Goal: Contribute content: Add original content to the website for others to see

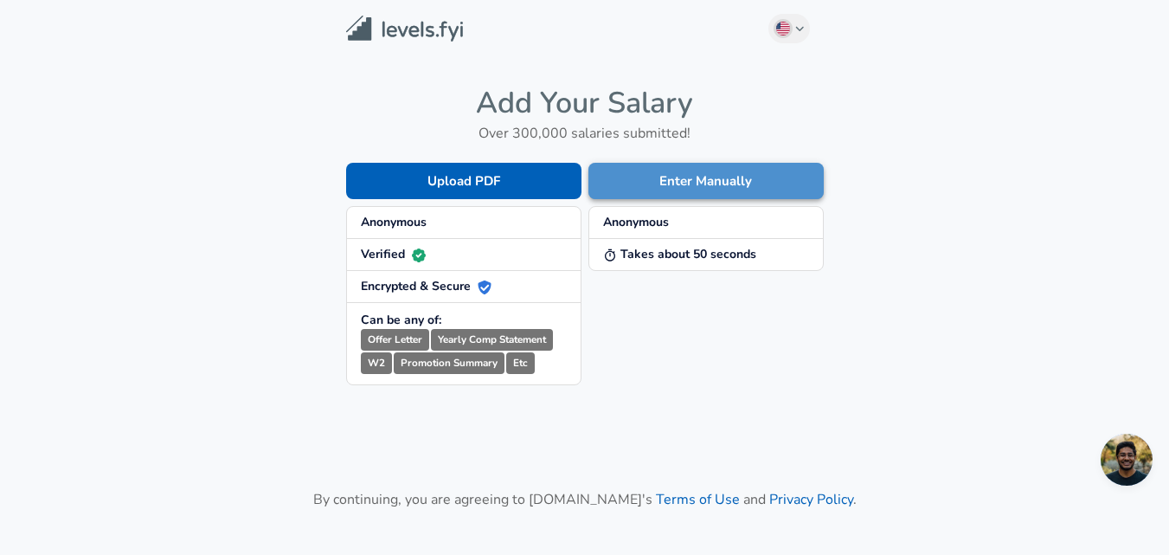
click at [663, 183] on button "Enter Manually" at bounding box center [705, 181] width 235 height 36
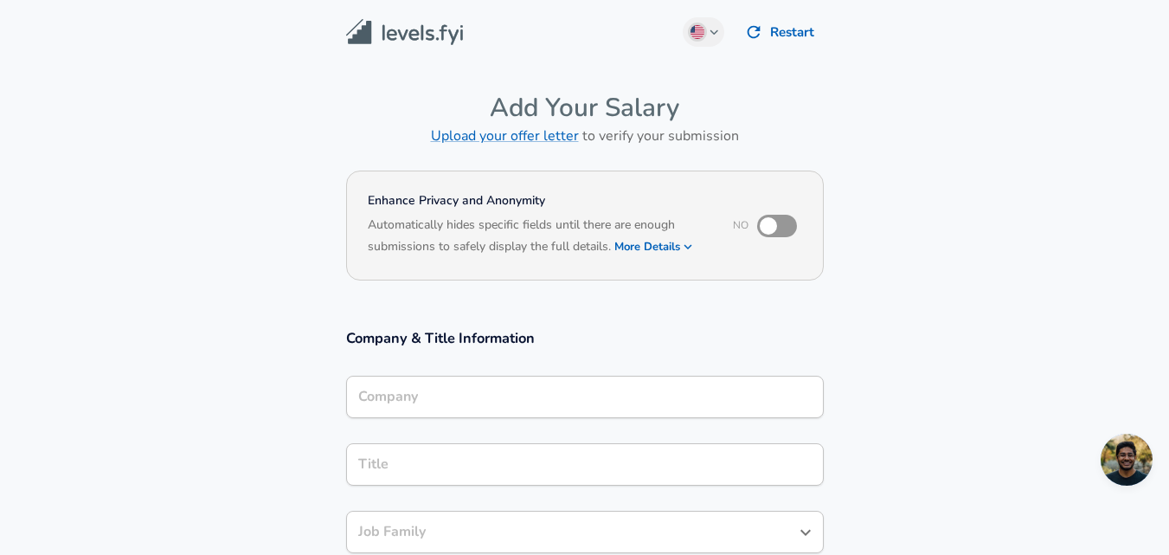
click at [767, 229] on input "checkbox" at bounding box center [768, 225] width 99 height 33
checkbox input "true"
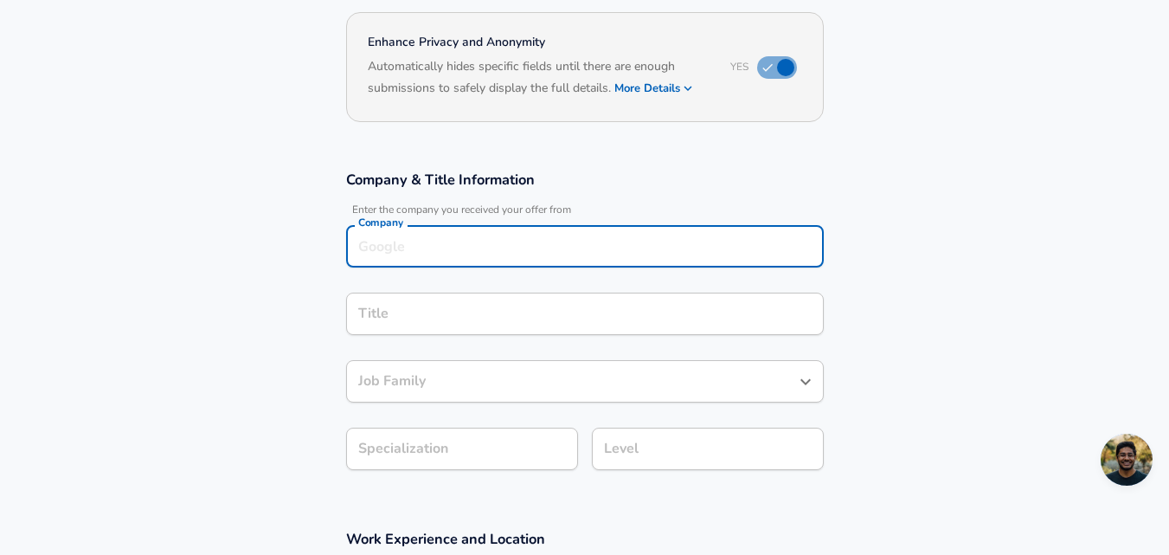
scroll to position [176, 0]
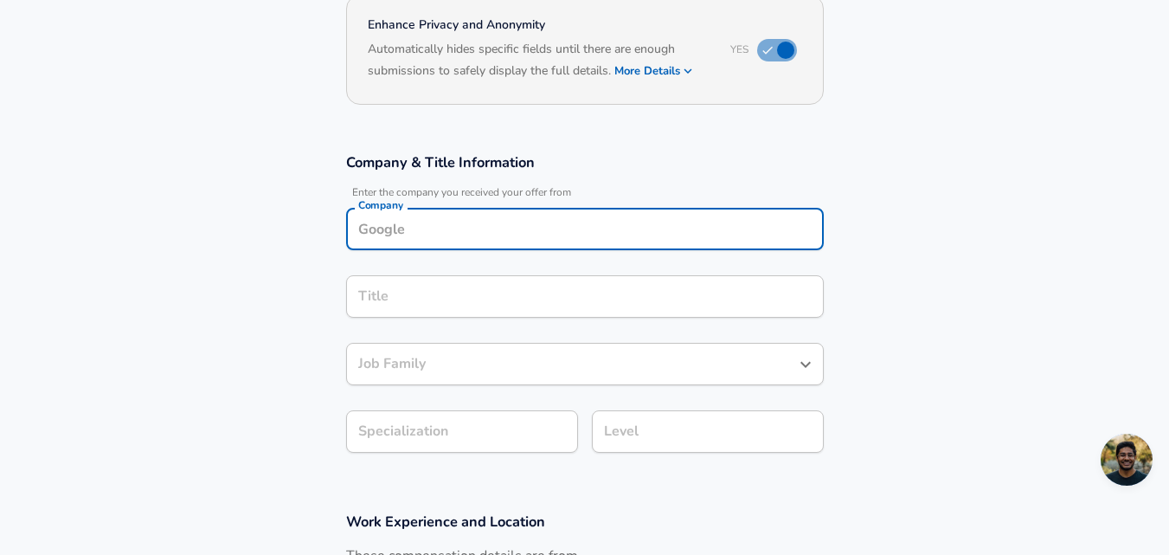
click at [465, 246] on div "Company" at bounding box center [585, 229] width 478 height 42
click at [437, 267] on li "Adobe" at bounding box center [585, 270] width 478 height 26
type input "Adobe"
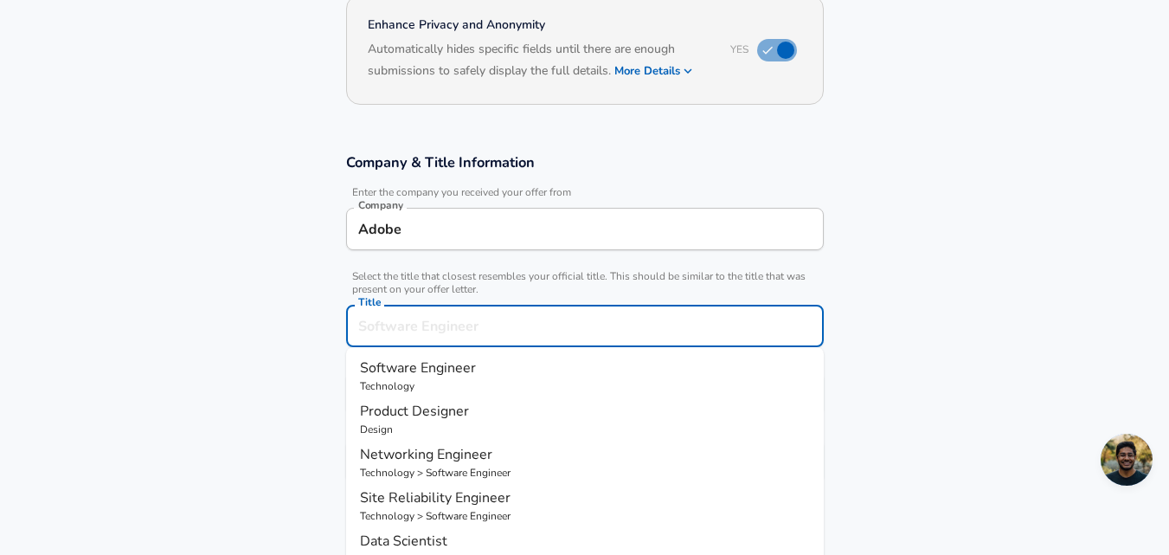
scroll to position [210, 0]
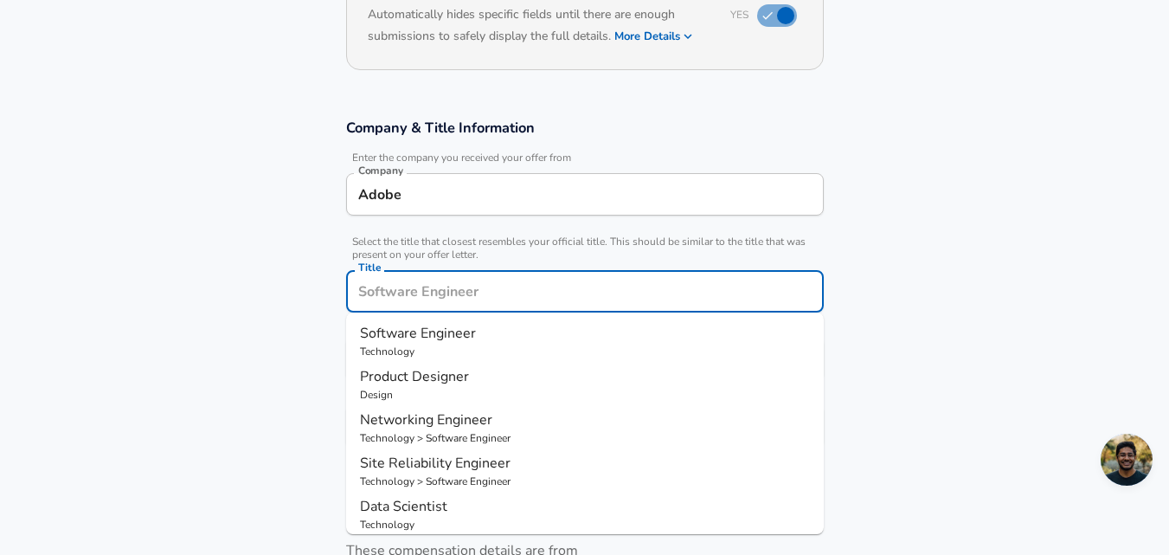
click at [440, 291] on input "Title" at bounding box center [585, 291] width 462 height 27
click at [421, 326] on span "Software Engineer" at bounding box center [418, 333] width 116 height 19
type input "Software Engineer"
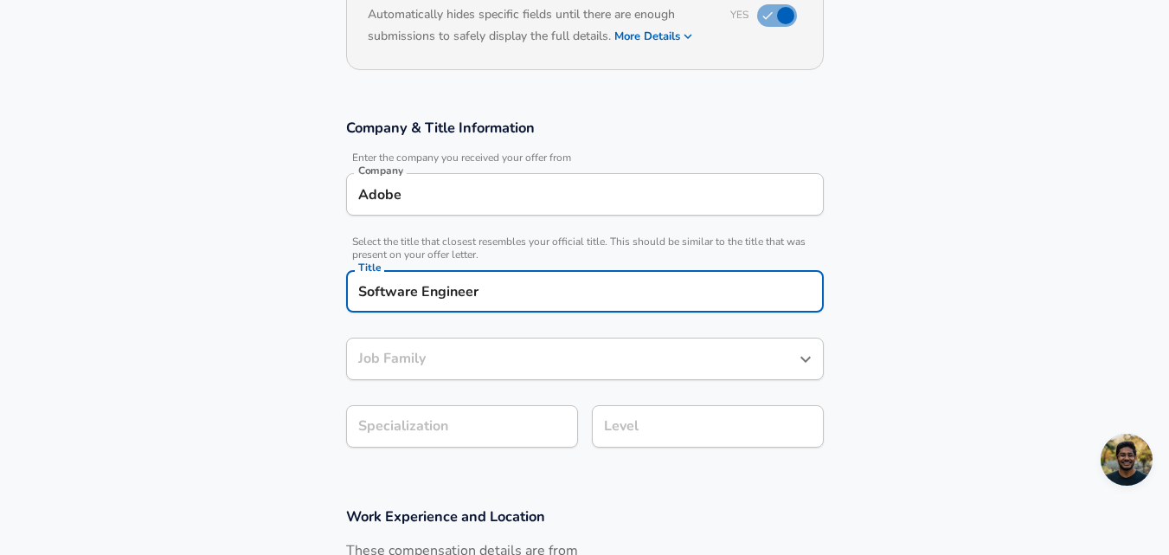
type input "Software Engineer"
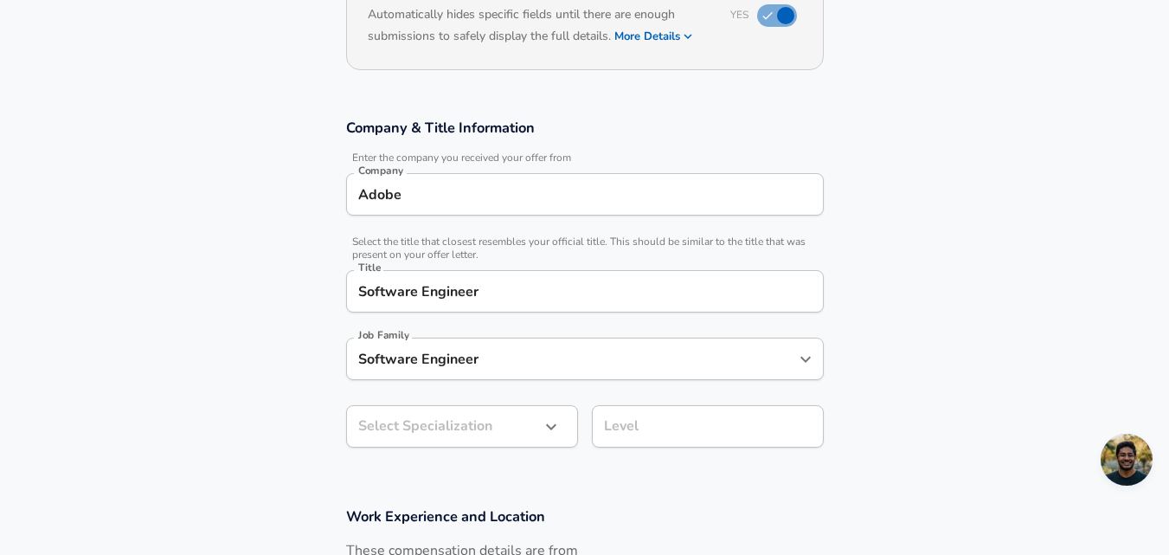
click at [226, 357] on section "Company & Title Information Enter the company you received your offer from Comp…" at bounding box center [584, 292] width 1169 height 389
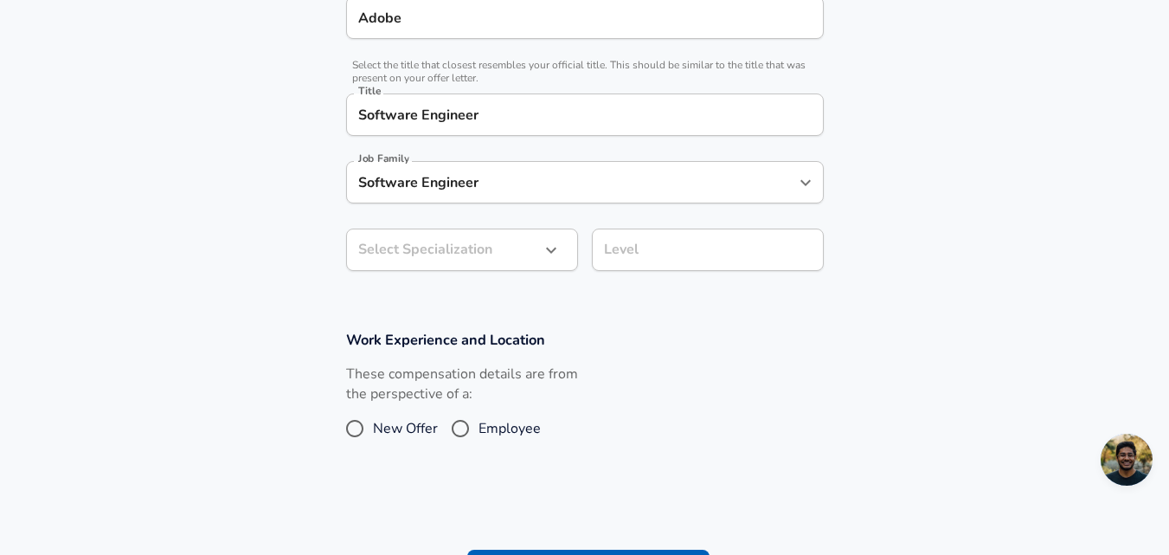
scroll to position [409, 0]
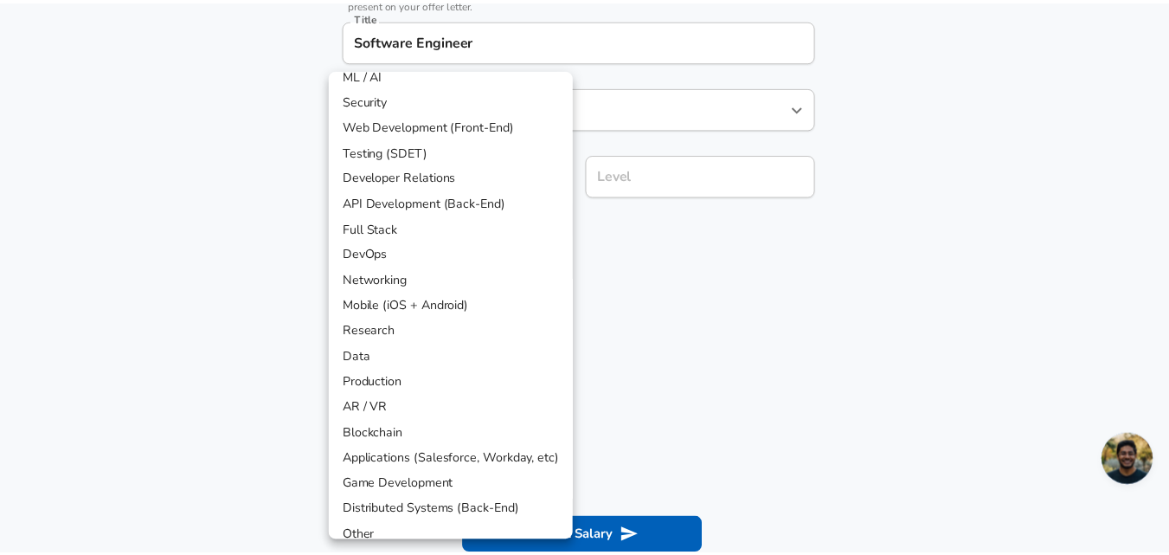
scroll to position [0, 0]
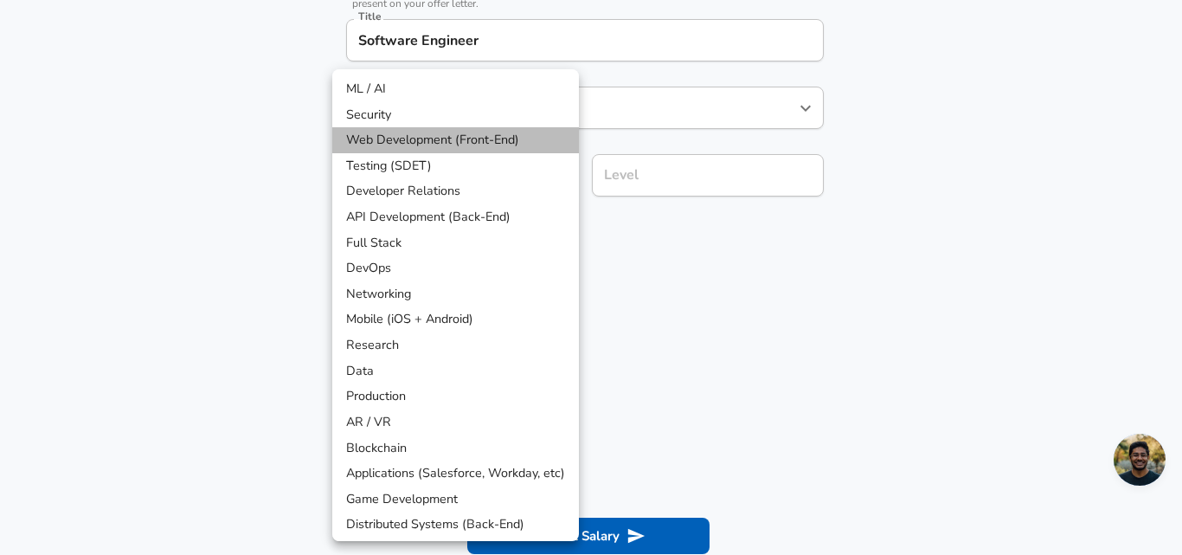
click at [453, 148] on li "Web Development (Front-End)" at bounding box center [455, 140] width 247 height 26
type input "Web Development (Front-End)"
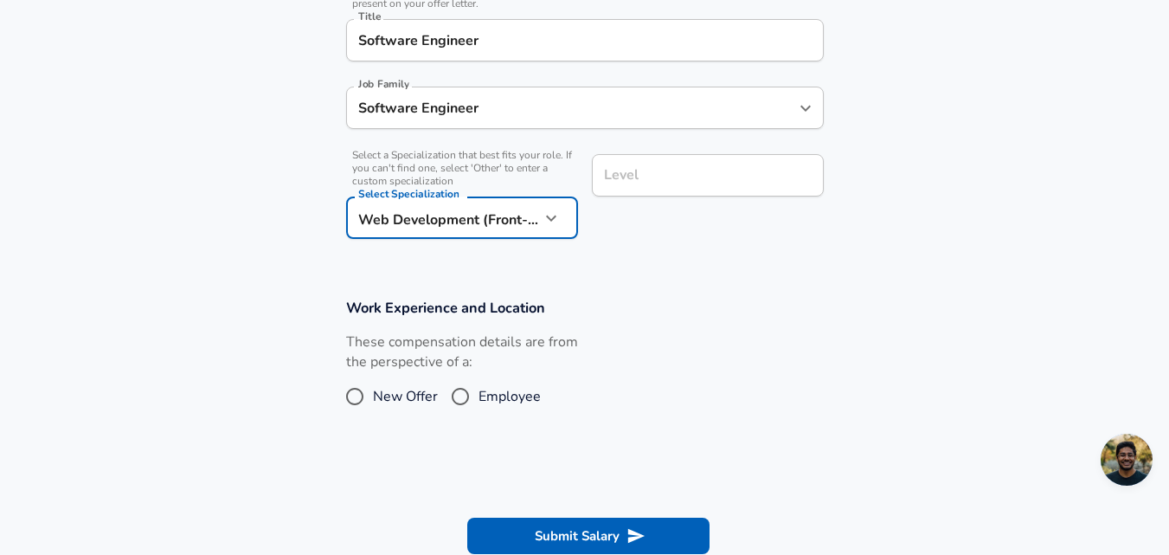
scroll to position [496, 0]
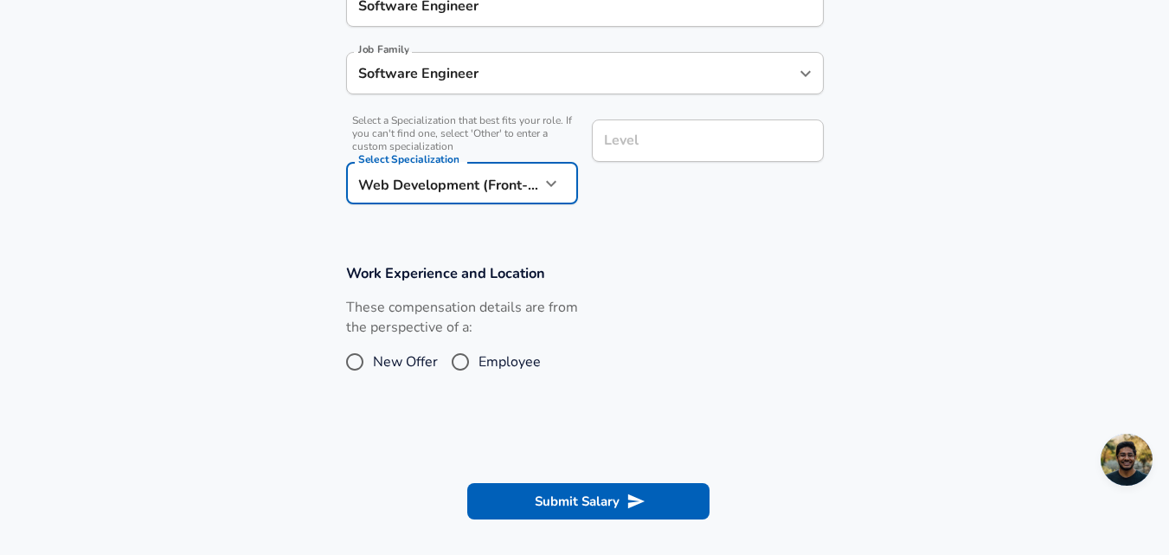
click at [675, 154] on input "Level" at bounding box center [708, 140] width 216 height 27
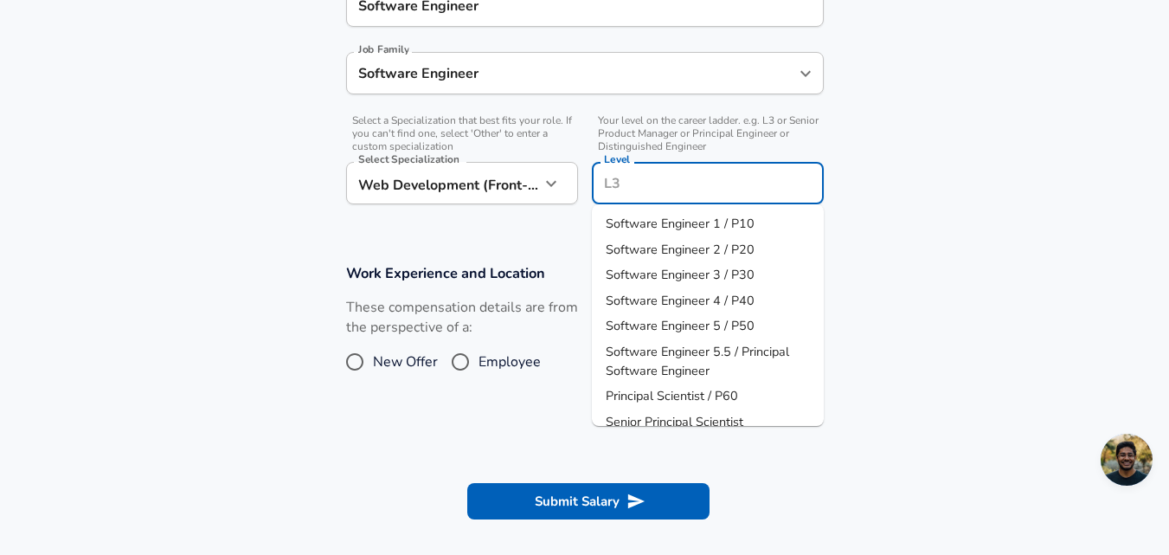
click at [687, 269] on span "Software Engineer 3 / P30" at bounding box center [680, 274] width 149 height 17
type input "Software Engineer 3 / P30"
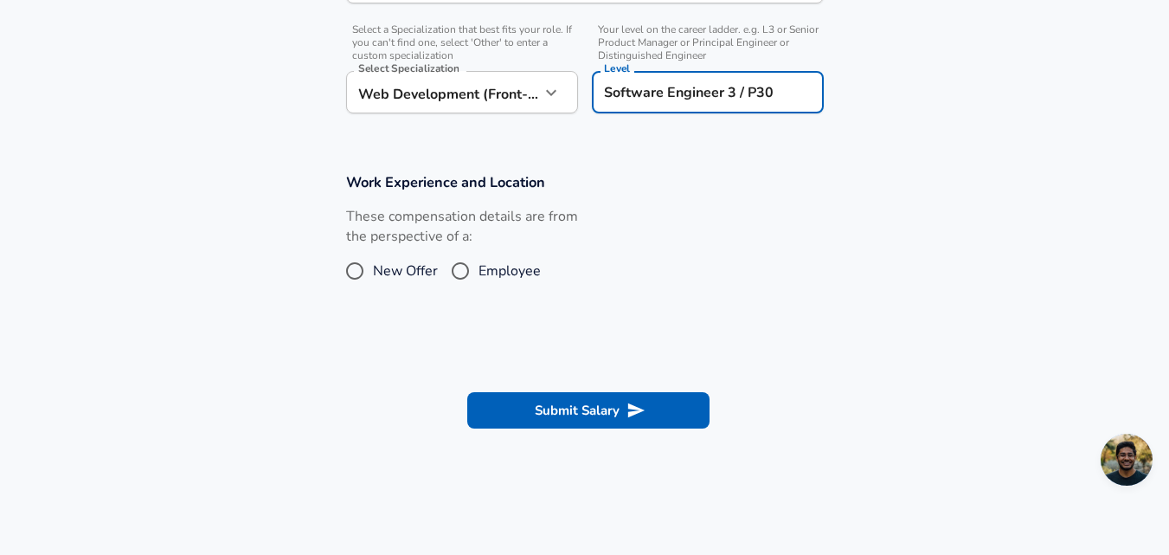
scroll to position [582, 0]
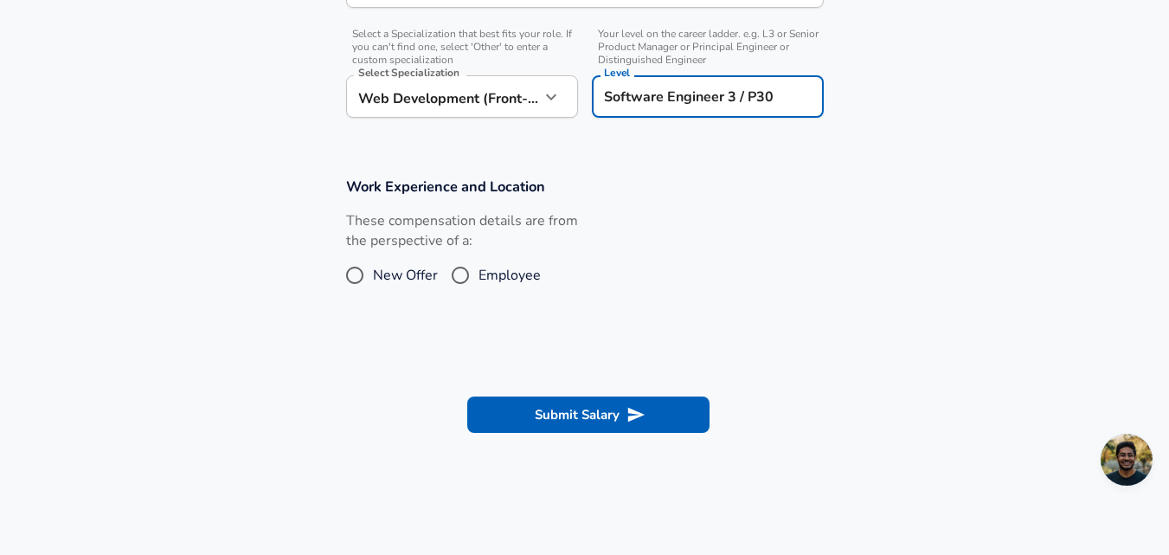
click at [356, 275] on input "New Offer" at bounding box center [355, 275] width 36 height 28
radio input "true"
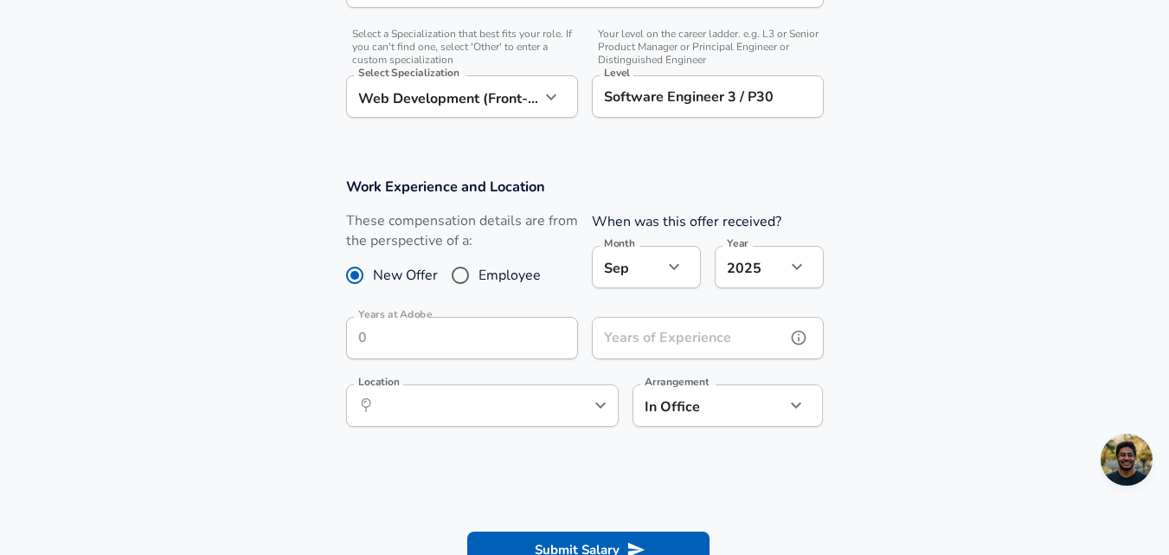
click at [695, 348] on input "Years of Experience" at bounding box center [689, 338] width 194 height 42
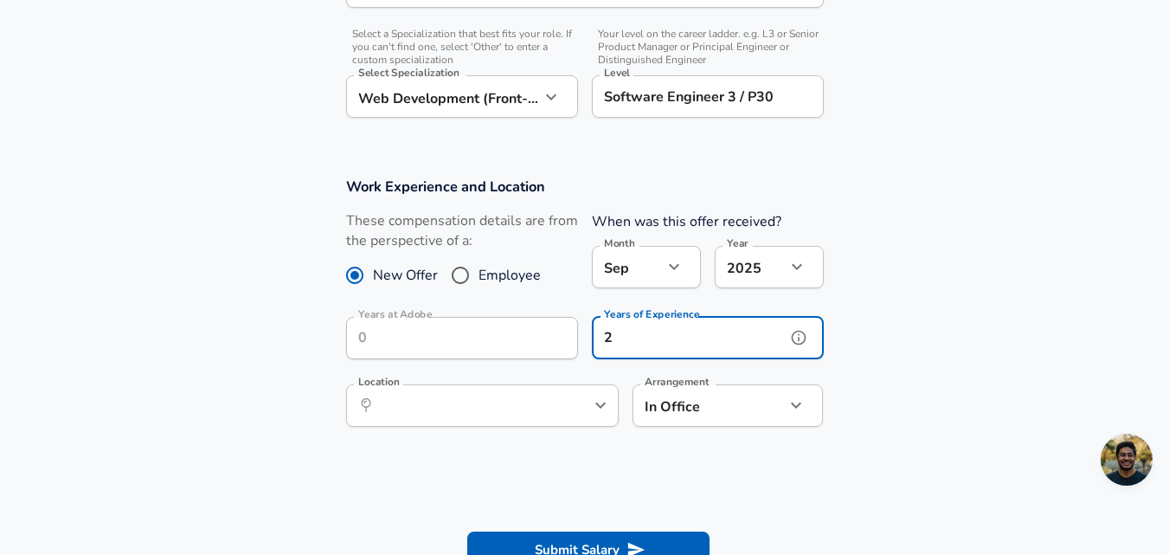
click at [571, 412] on icon "help" at bounding box center [571, 405] width 15 height 15
type input "2"
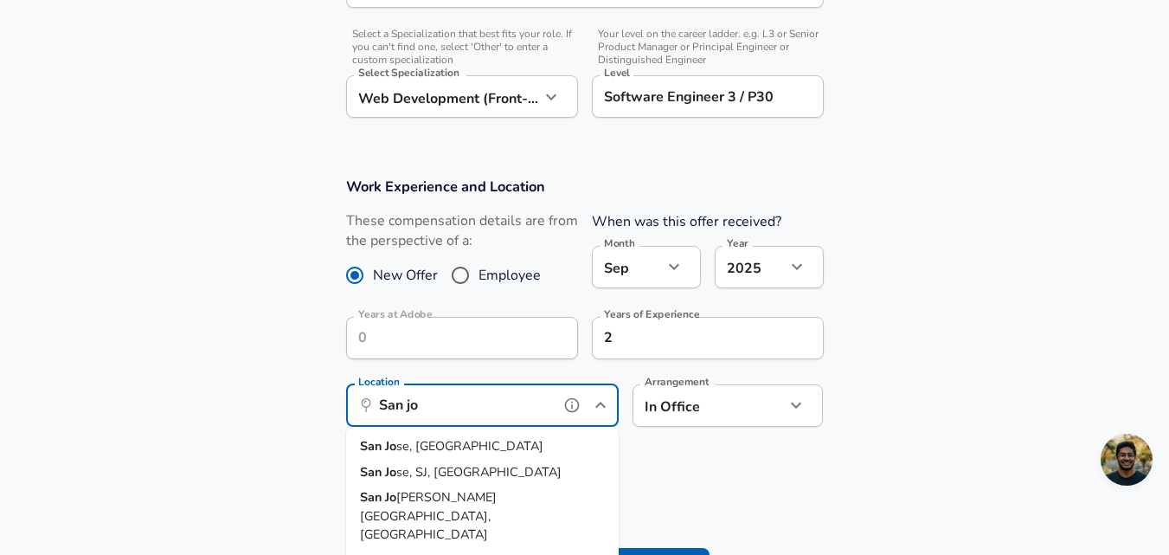
click at [467, 440] on li "San Jo se, [GEOGRAPHIC_DATA]" at bounding box center [482, 447] width 273 height 26
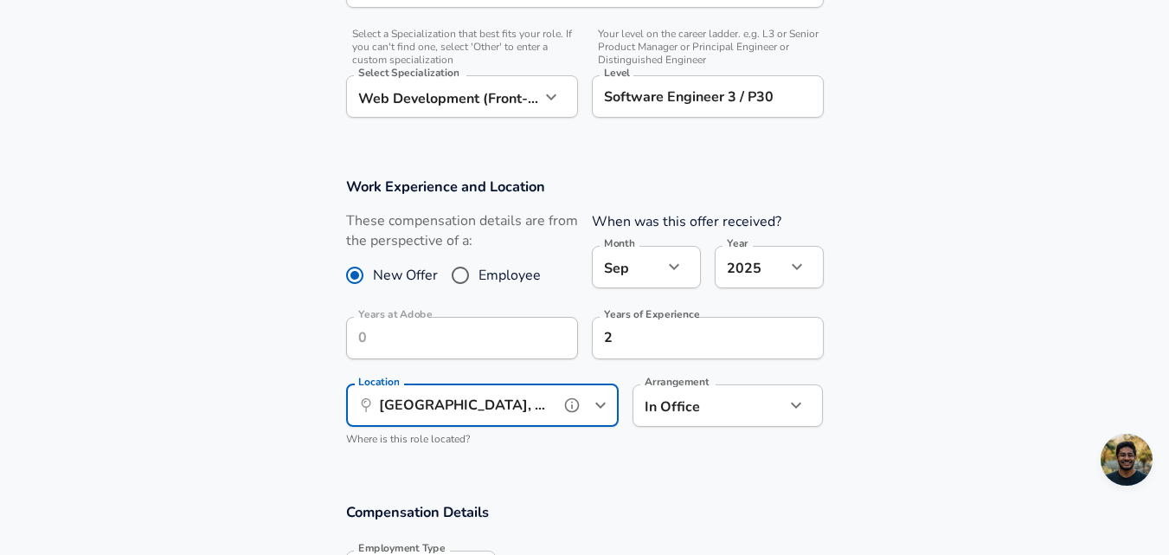
click at [604, 446] on p "Where is this role located?" at bounding box center [482, 439] width 273 height 17
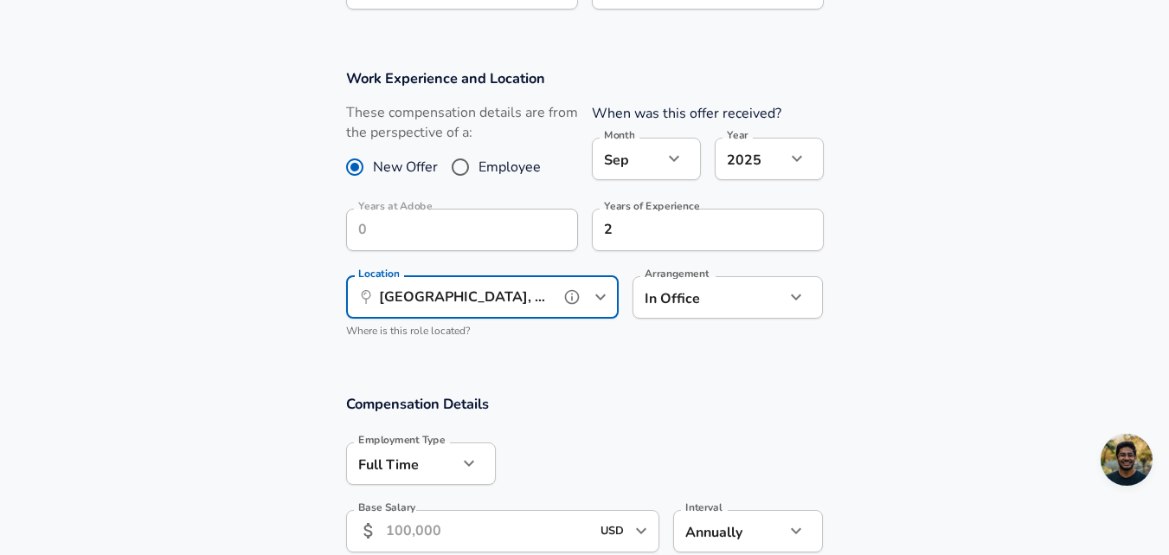
scroll to position [874, 0]
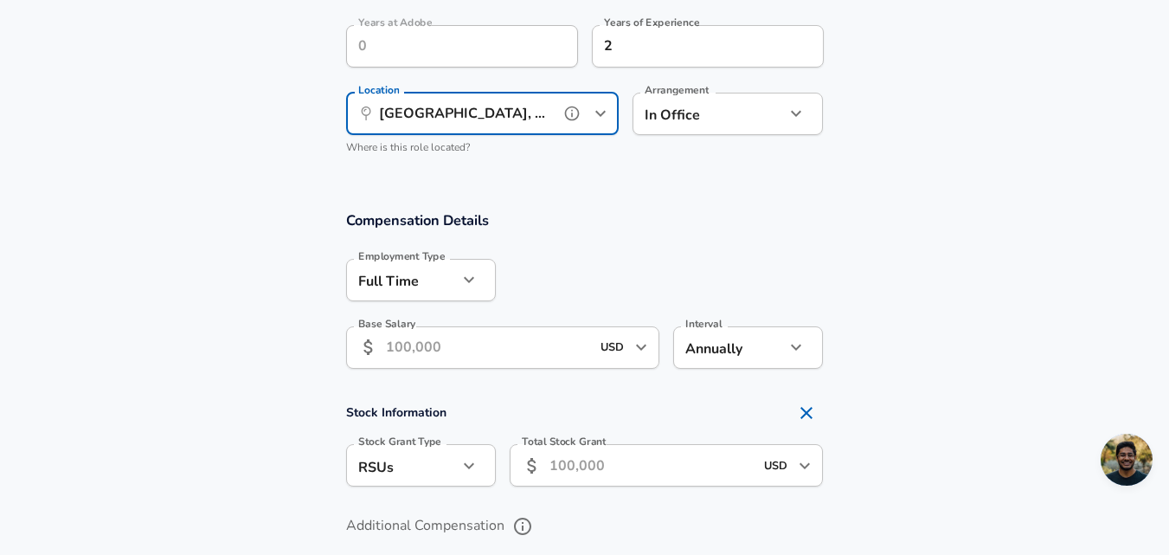
type input "[GEOGRAPHIC_DATA], [GEOGRAPHIC_DATA]"
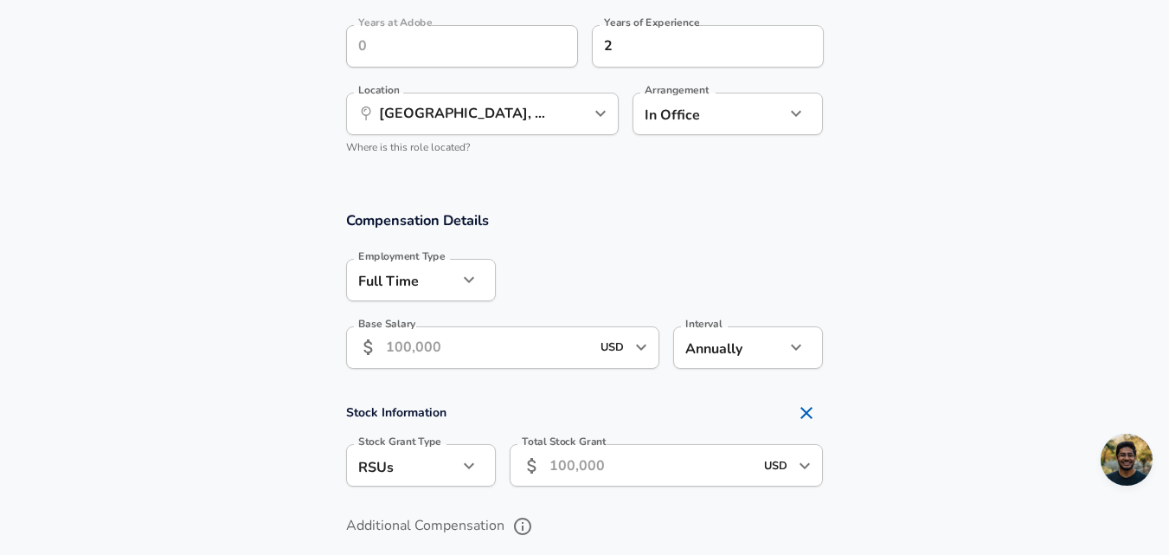
click at [536, 351] on input "Base Salary" at bounding box center [488, 347] width 205 height 42
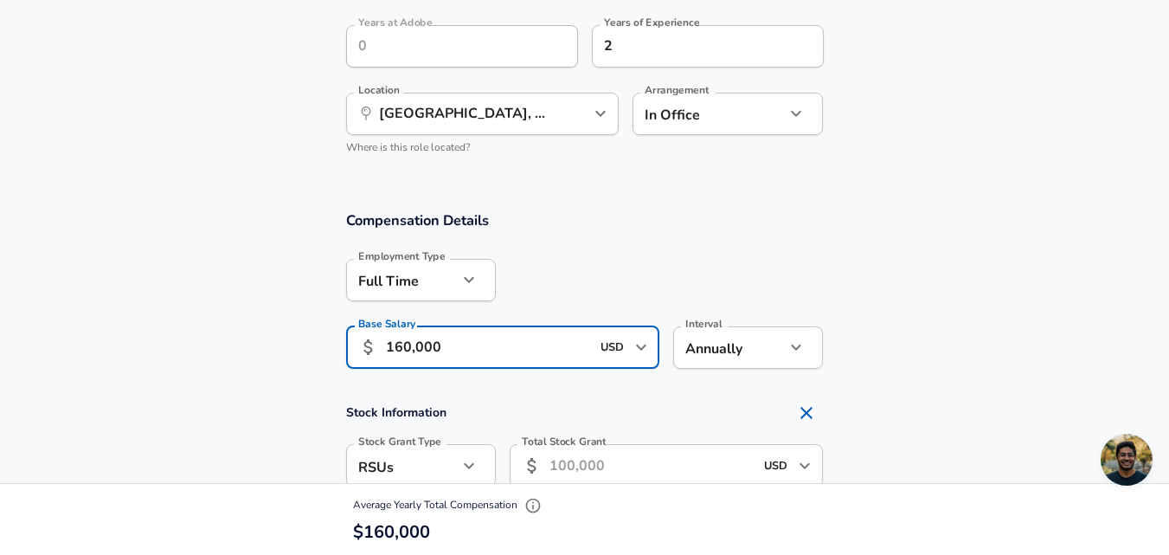
type input "160,000"
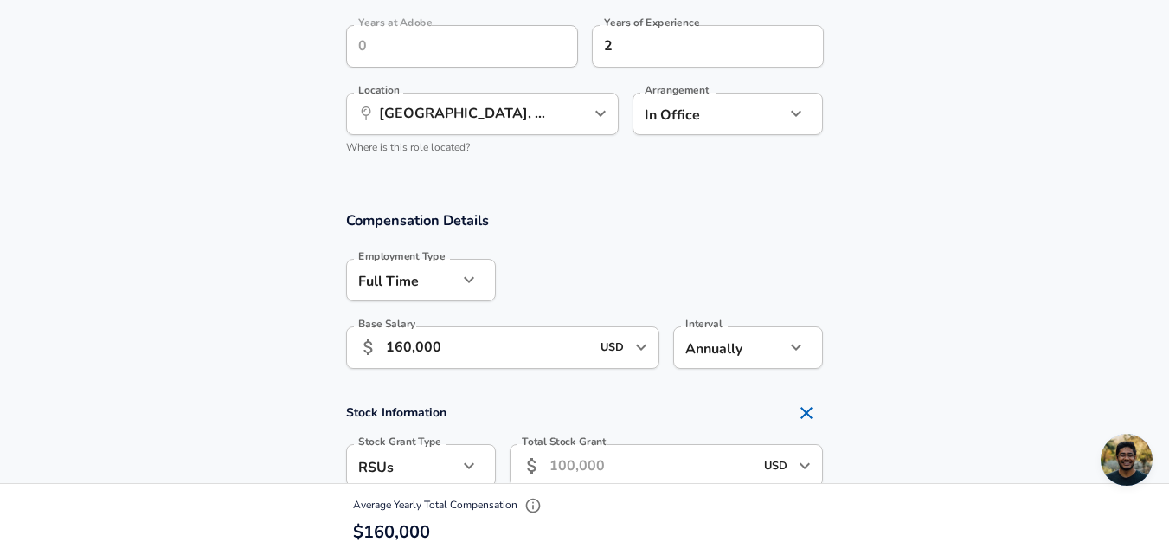
click at [802, 277] on div at bounding box center [660, 278] width 328 height 67
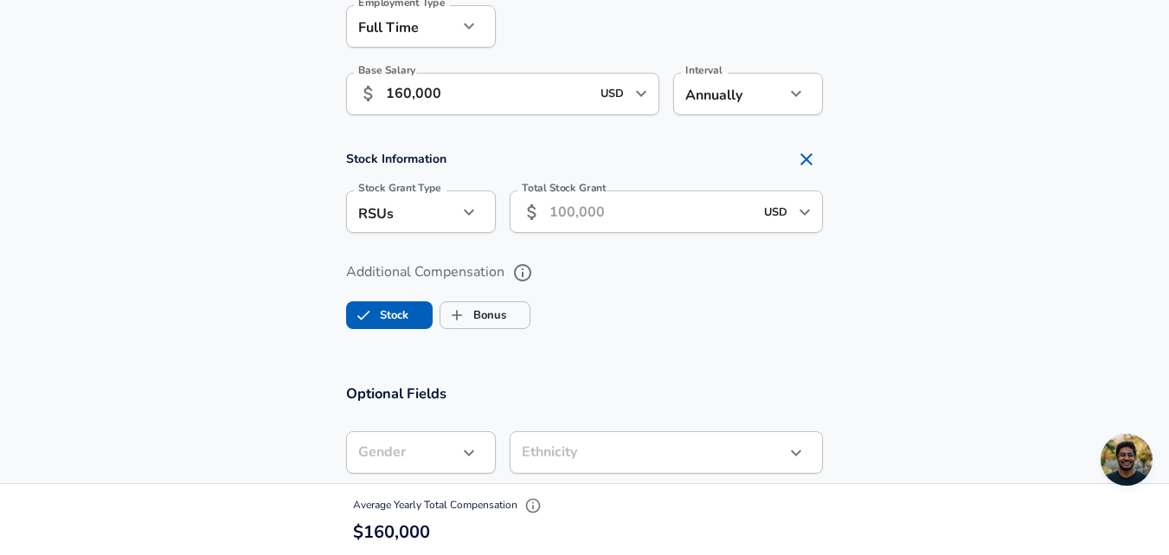
scroll to position [1131, 0]
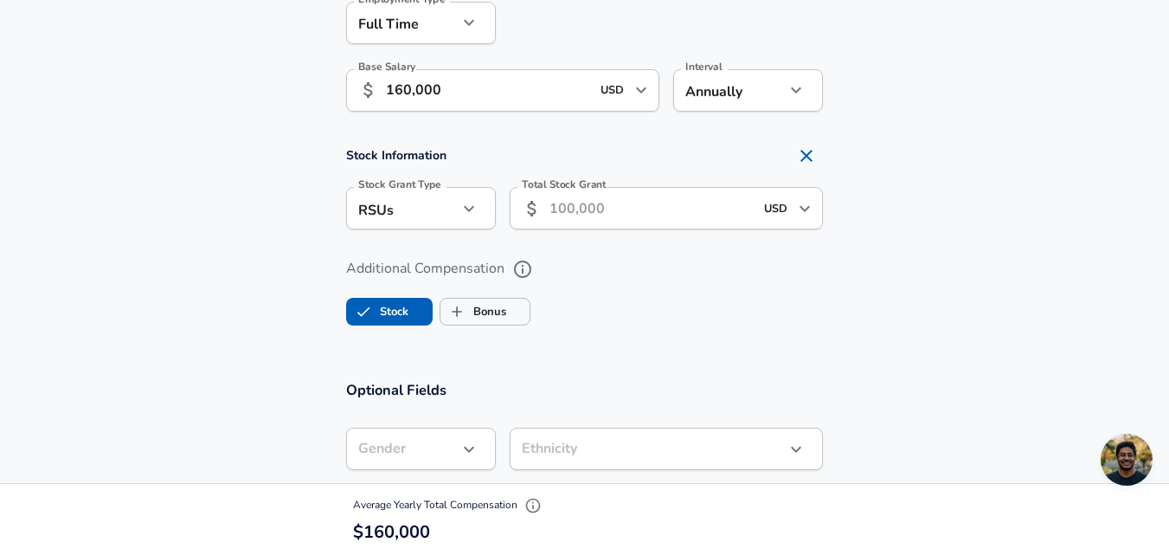
click at [593, 218] on input "Total Stock Grant" at bounding box center [651, 208] width 205 height 42
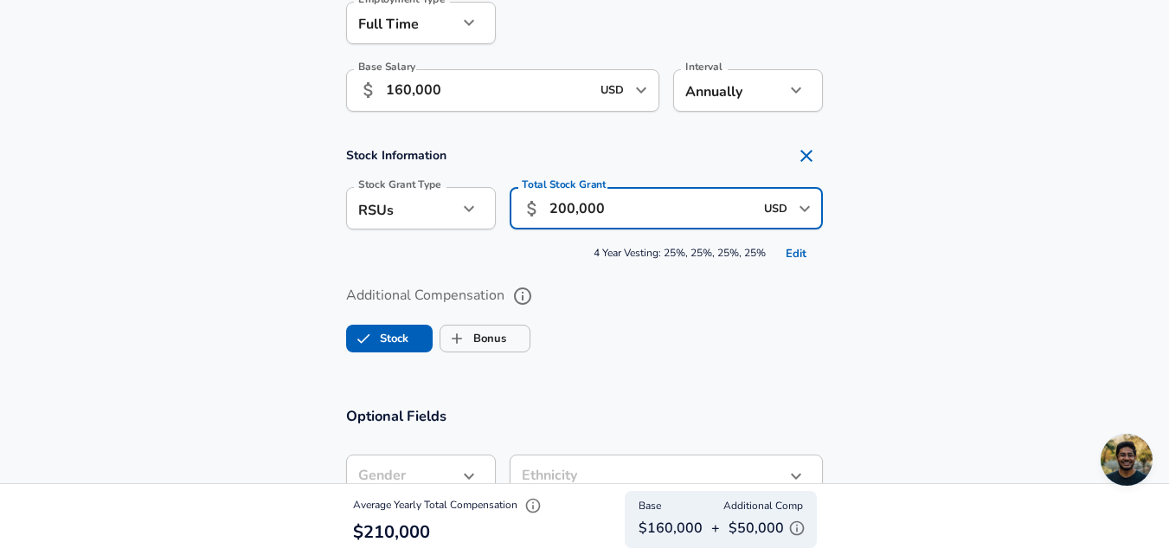
type input "200,000"
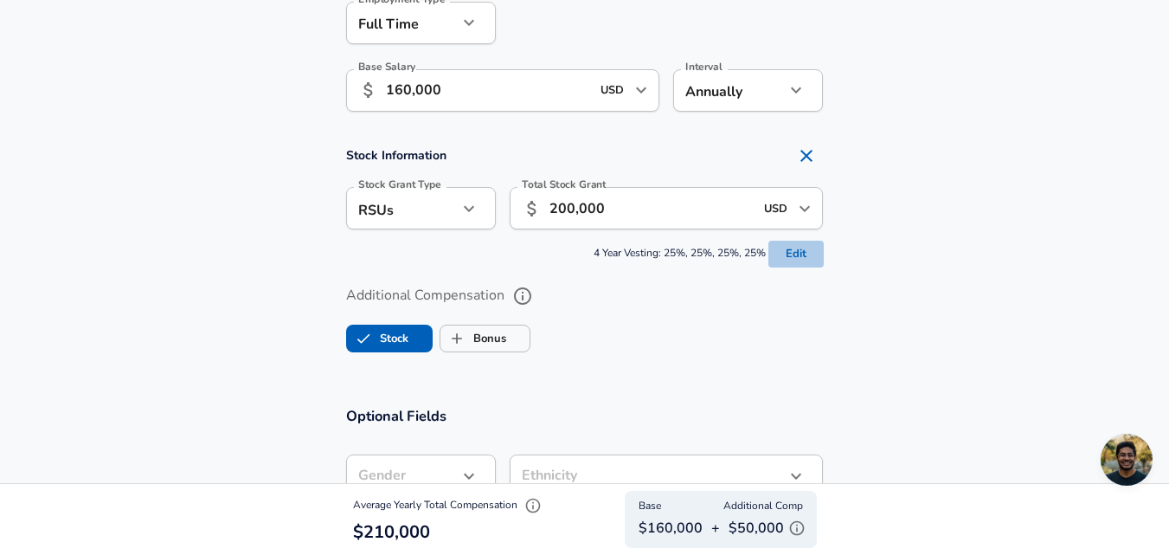
click at [781, 253] on button "Edit" at bounding box center [795, 254] width 55 height 27
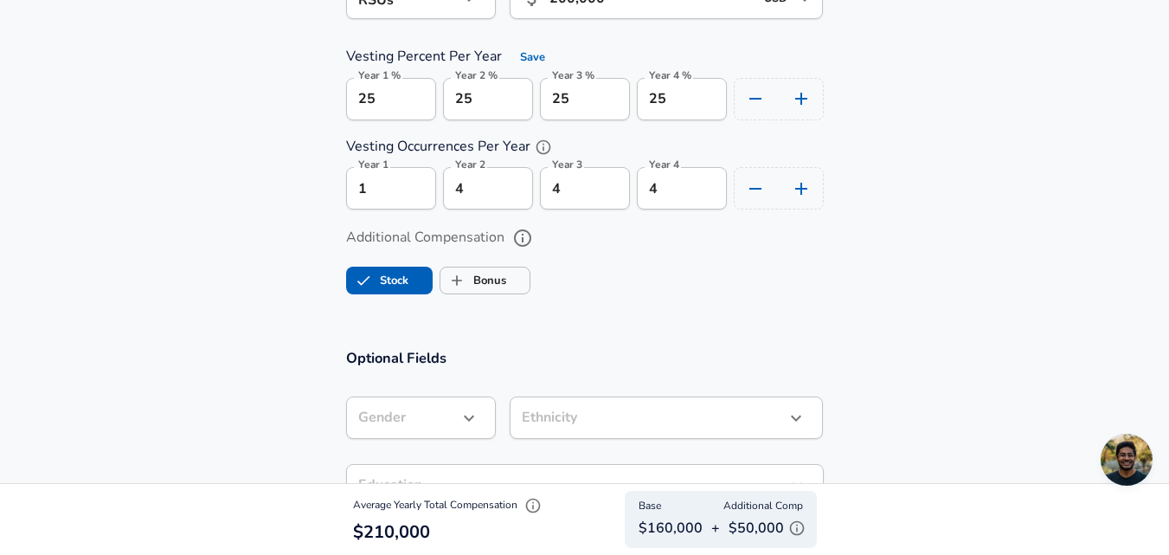
scroll to position [1402, 0]
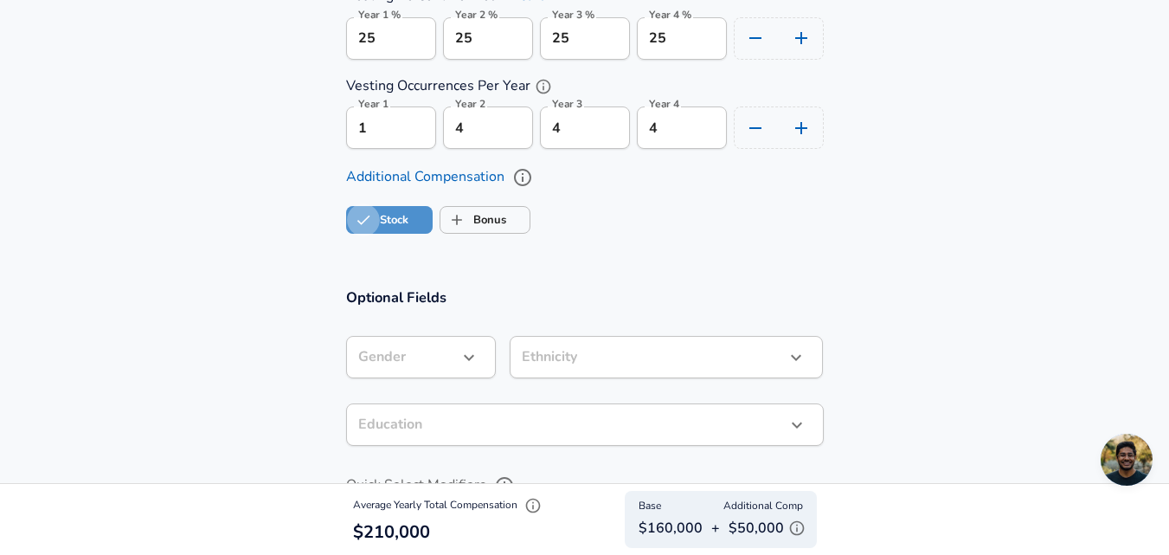
click at [365, 228] on input "Stock" at bounding box center [363, 219] width 33 height 33
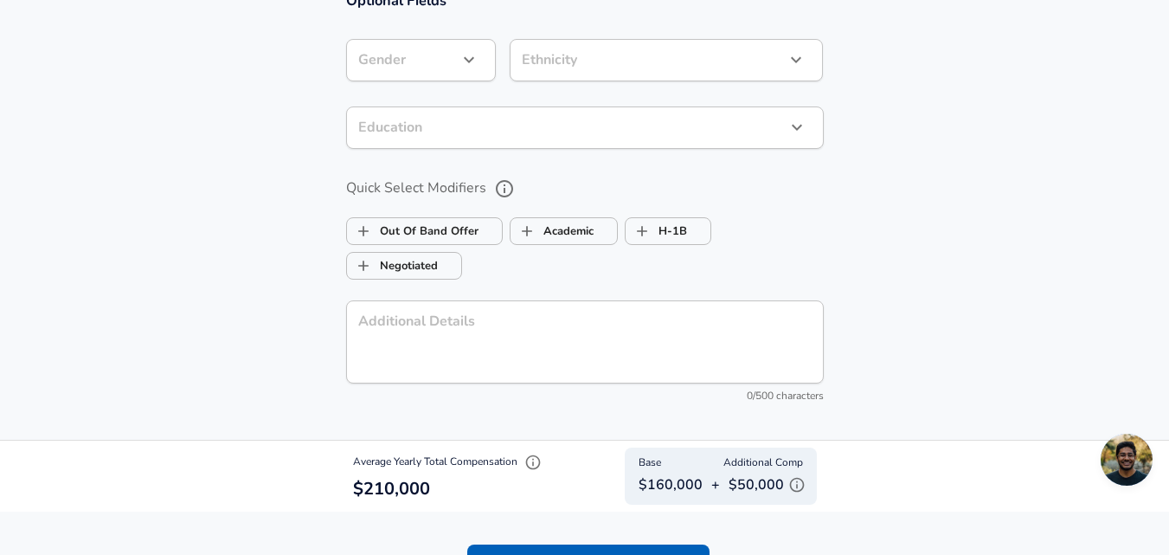
scroll to position [1105, 0]
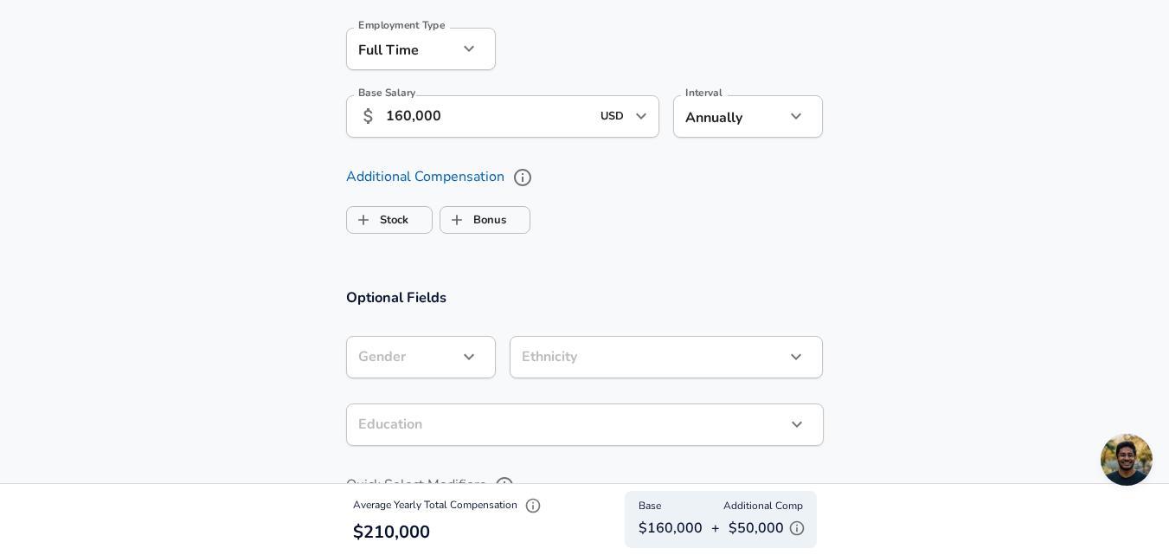
checkbox input "false"
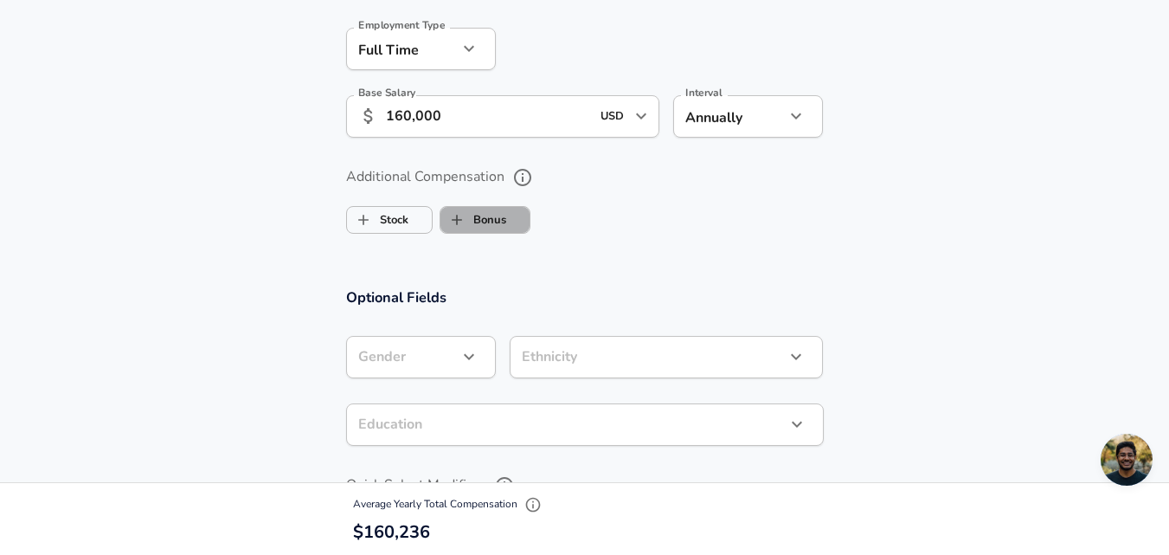
click at [491, 215] on label "Bonus" at bounding box center [473, 219] width 66 height 33
checkbox input "true"
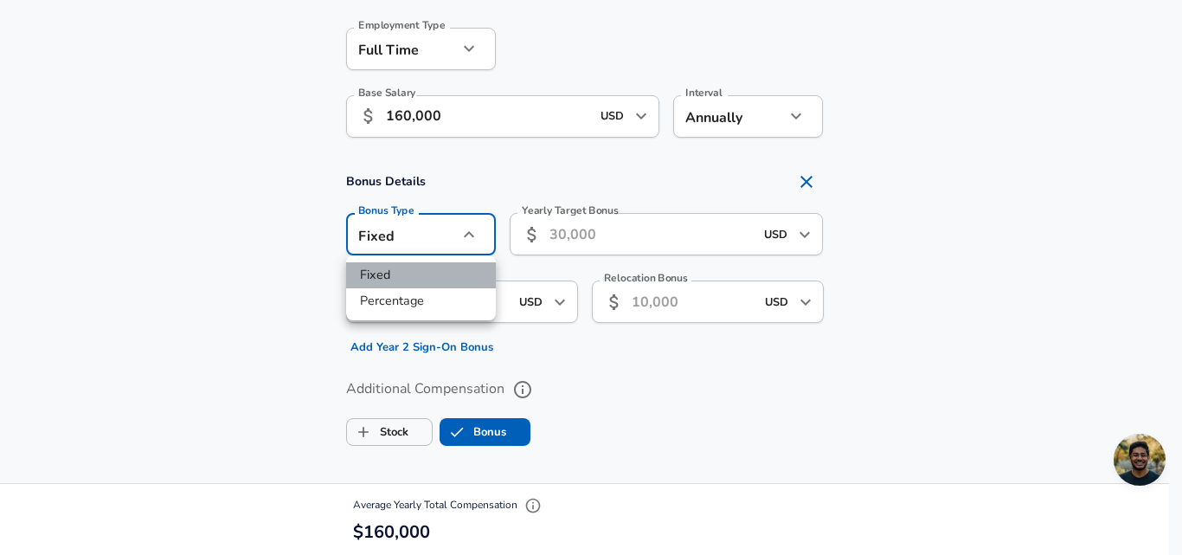
click at [418, 268] on li "Fixed" at bounding box center [421, 275] width 150 height 26
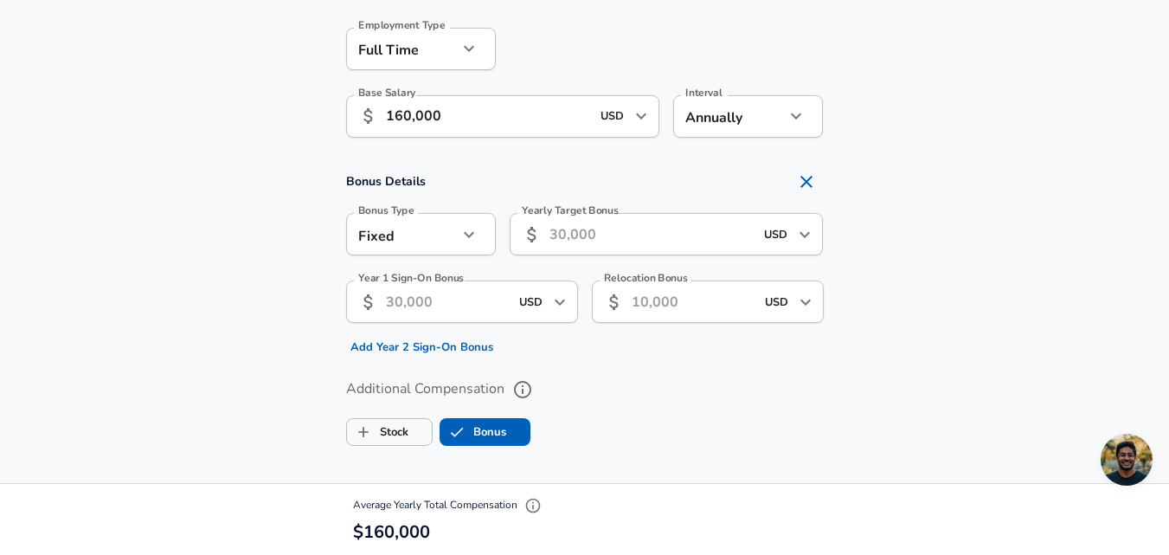
click at [437, 301] on input "Year 1 Sign-On Bonus" at bounding box center [447, 301] width 123 height 42
type input "10,000"
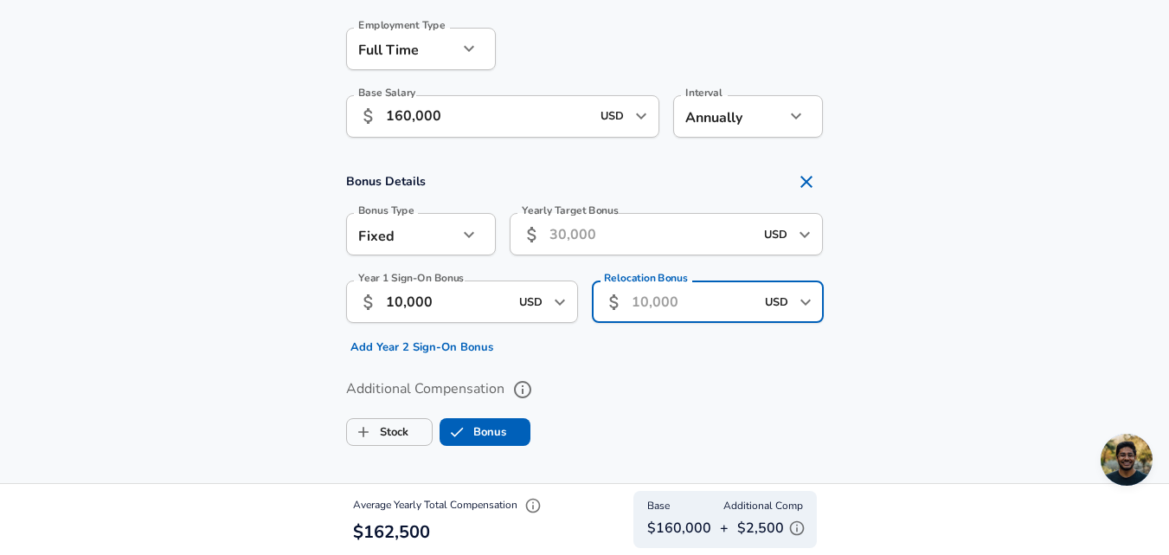
click at [651, 310] on input "Relocation Bonus" at bounding box center [693, 301] width 123 height 42
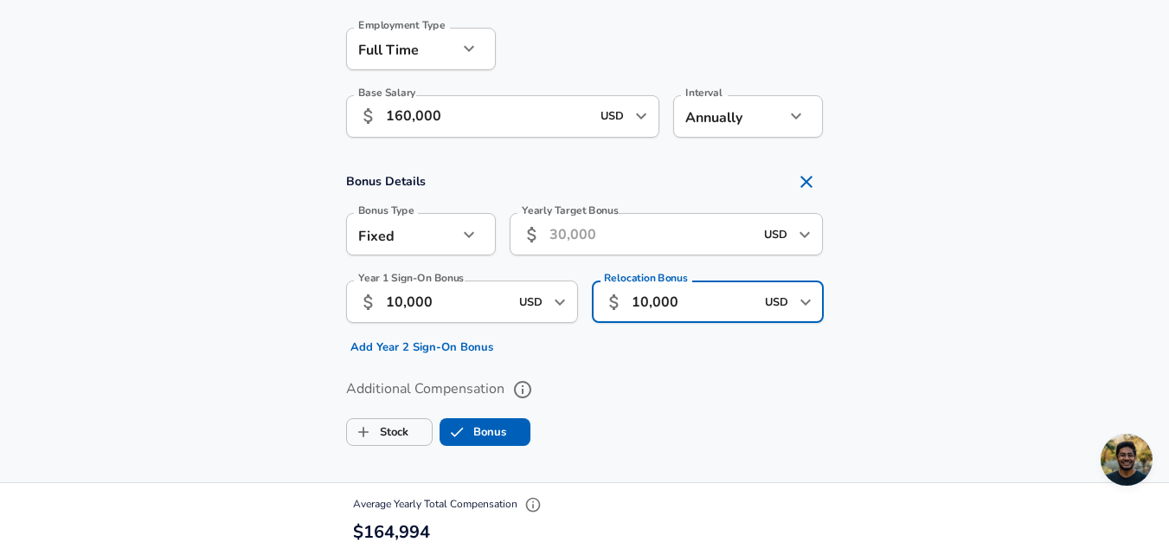
type input "10,000"
click at [599, 236] on input "Yearly Target Bonus" at bounding box center [651, 234] width 205 height 42
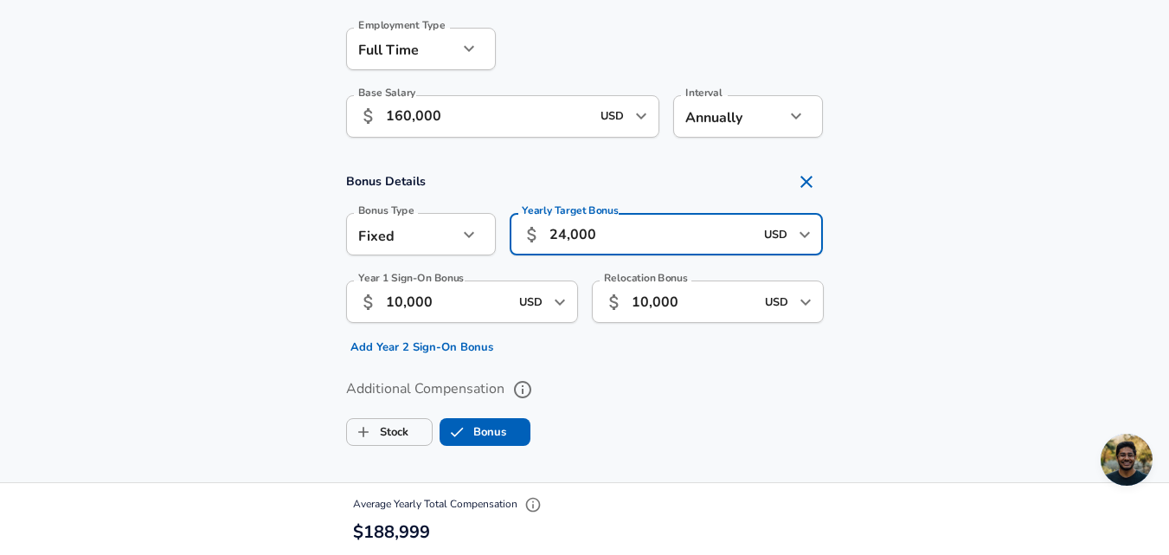
type input "24,000"
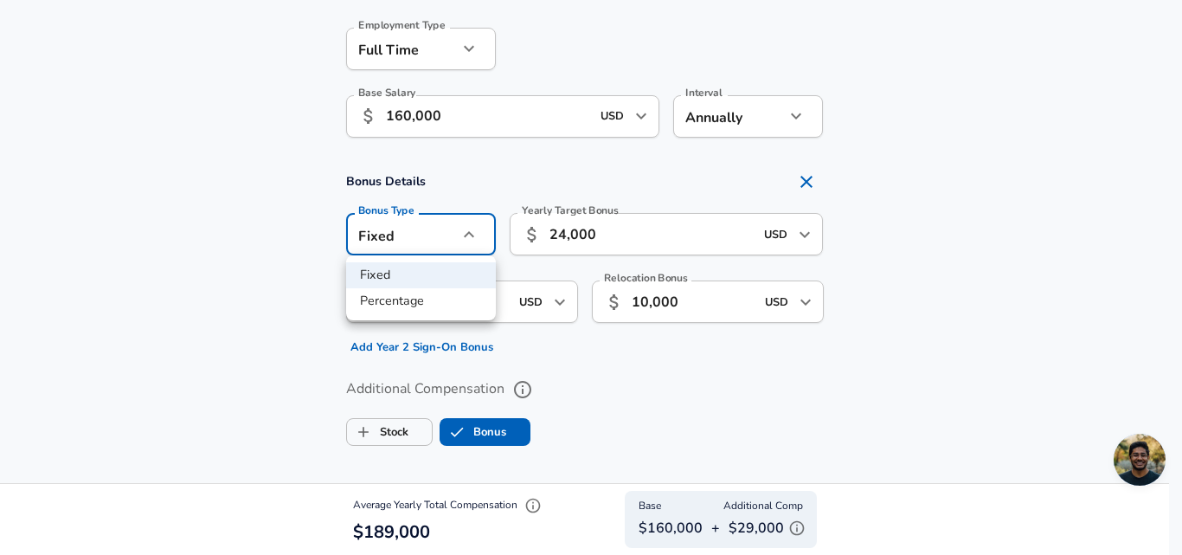
click at [215, 305] on div at bounding box center [591, 277] width 1182 height 555
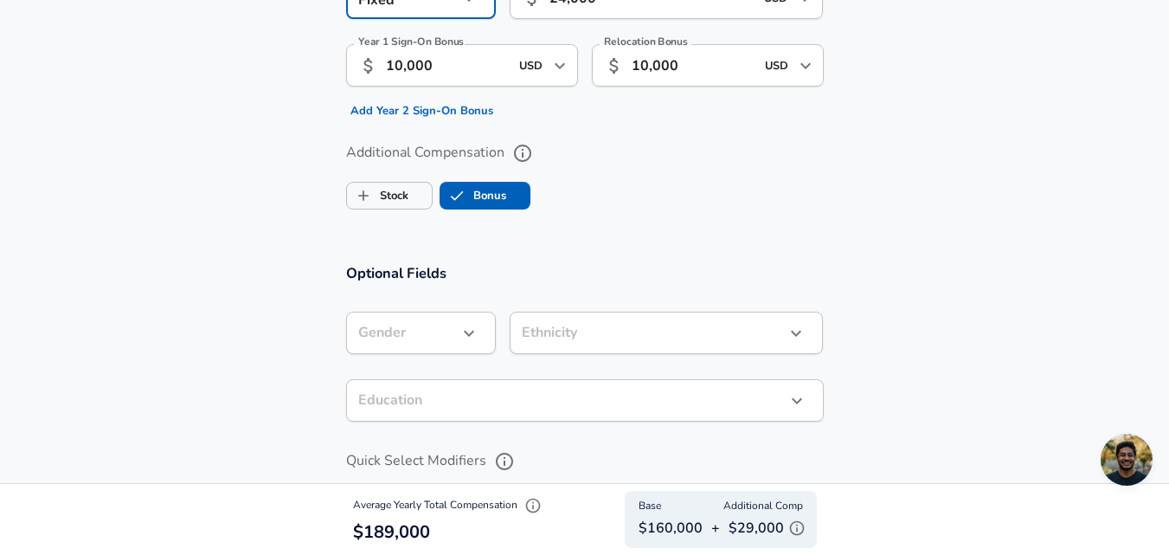
scroll to position [1367, 0]
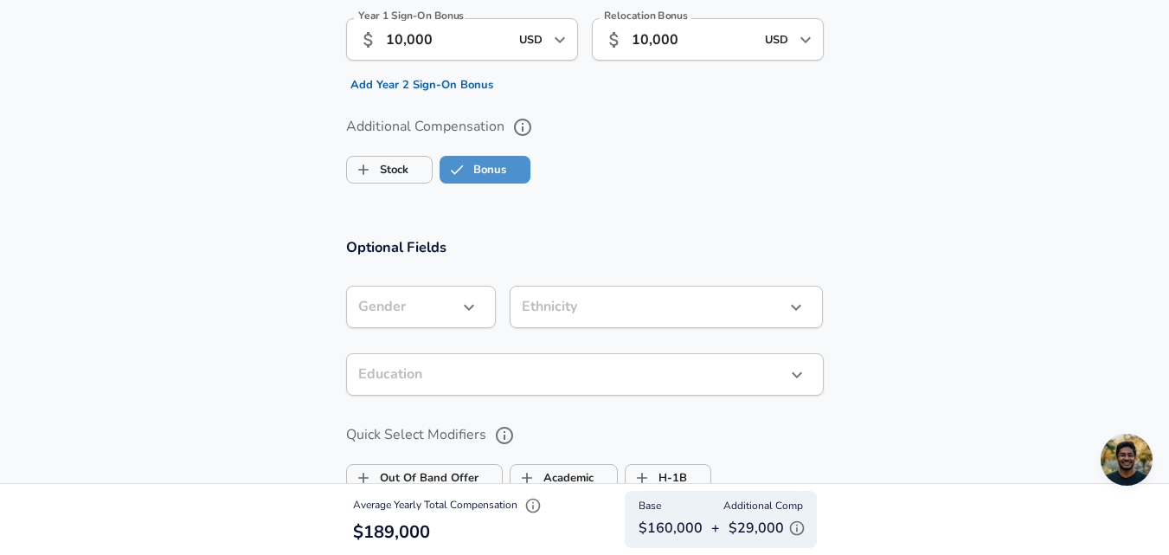
click at [502, 175] on label "Bonus" at bounding box center [473, 169] width 66 height 33
checkbox input "false"
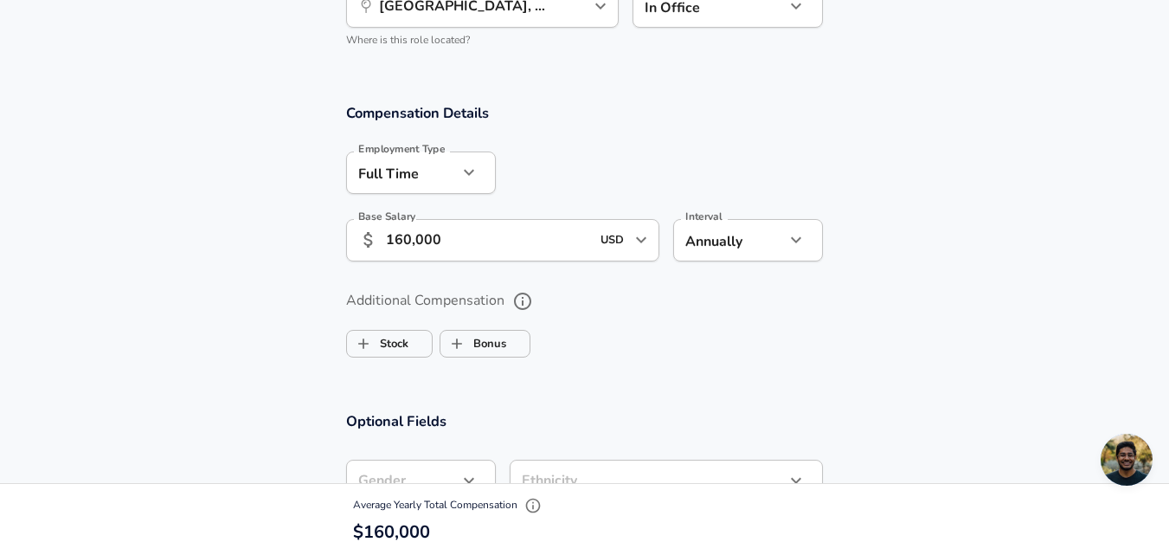
scroll to position [1066, 0]
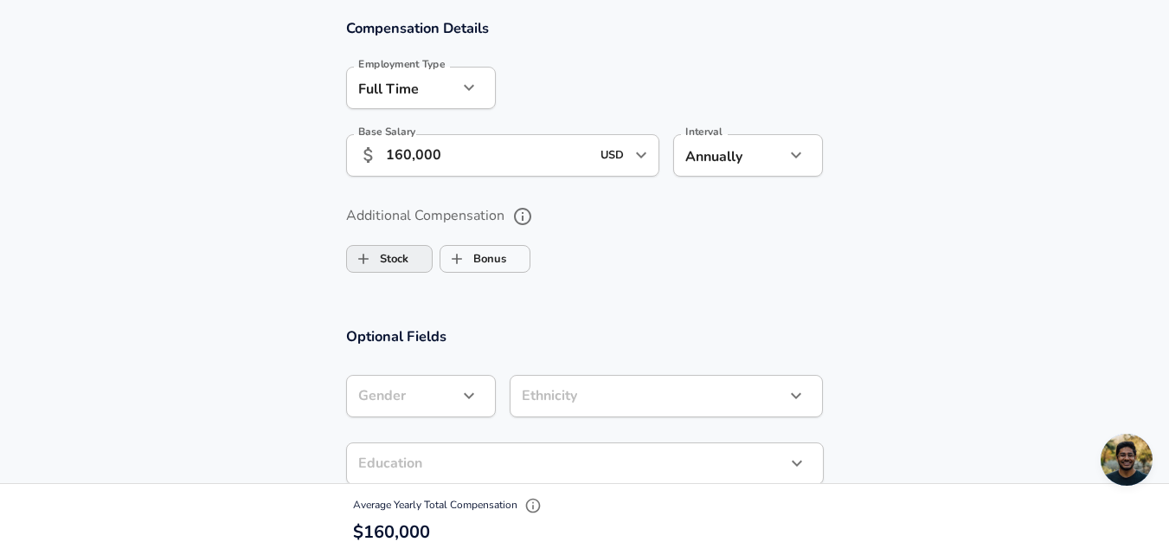
click at [376, 264] on input "Stock" at bounding box center [363, 258] width 33 height 33
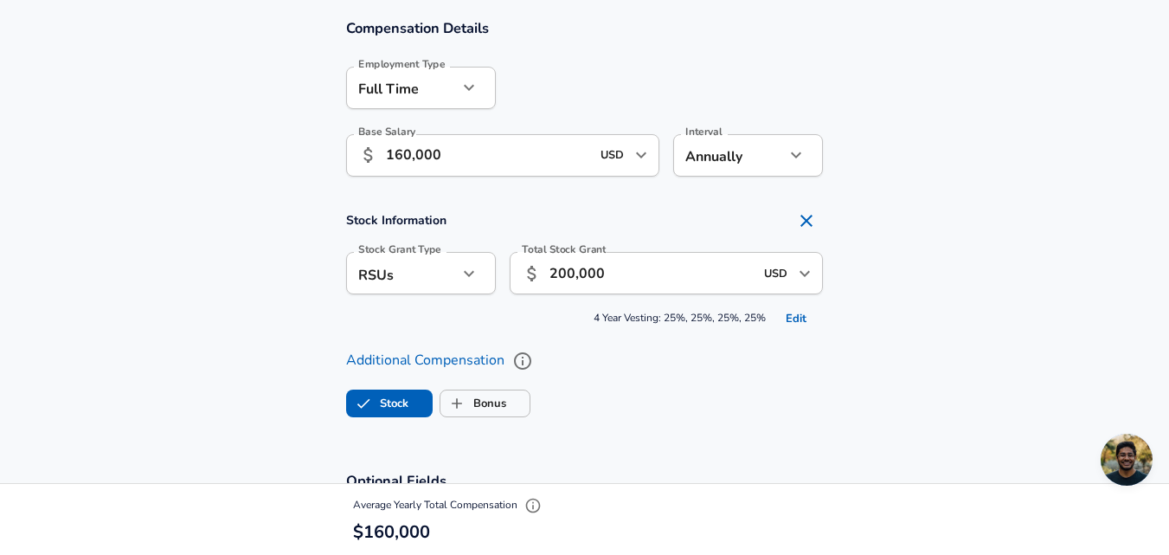
checkbox input "true"
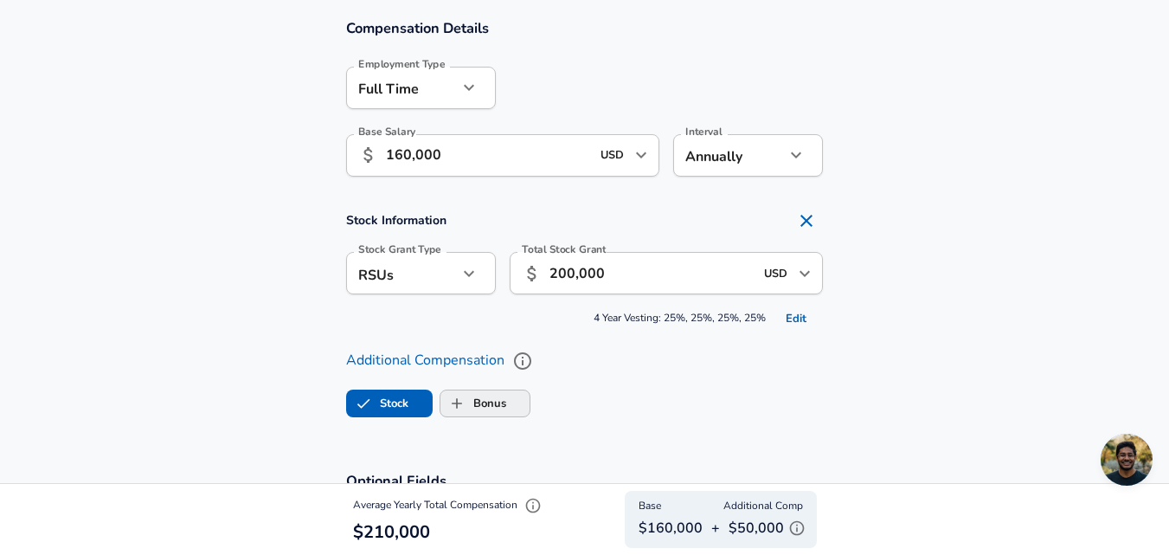
click at [481, 395] on label "Bonus" at bounding box center [473, 403] width 66 height 33
checkbox input "true"
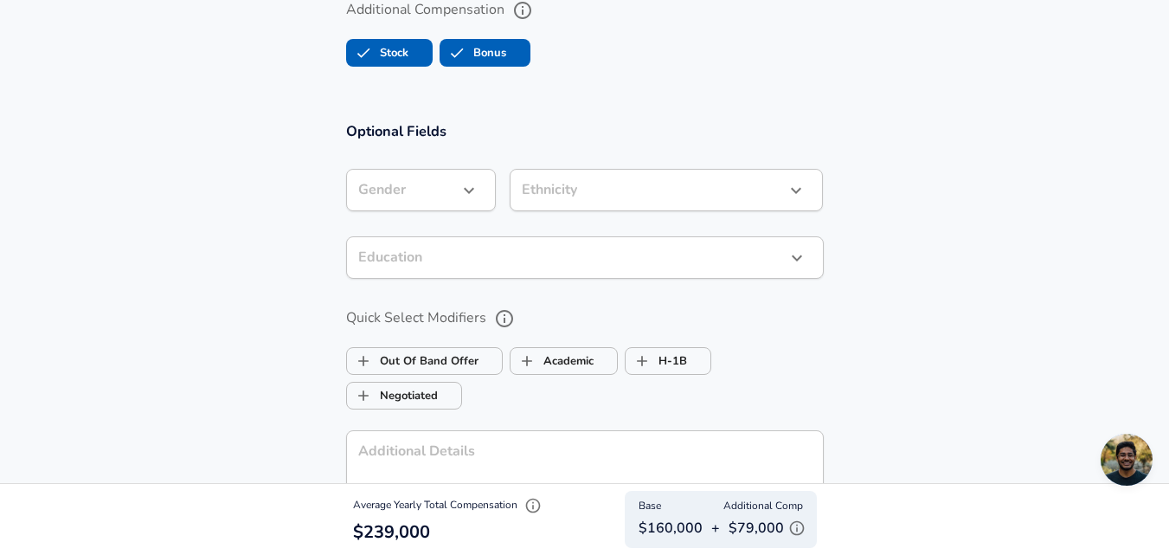
scroll to position [1683, 0]
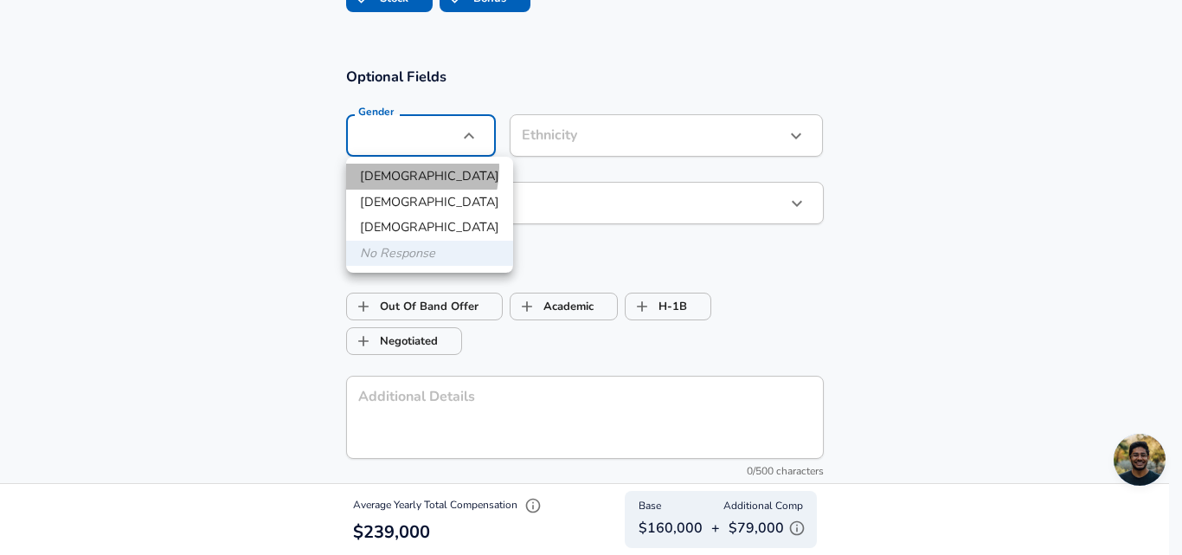
click at [397, 168] on li "[DEMOGRAPHIC_DATA]" at bounding box center [429, 177] width 167 height 26
type input "[DEMOGRAPHIC_DATA]"
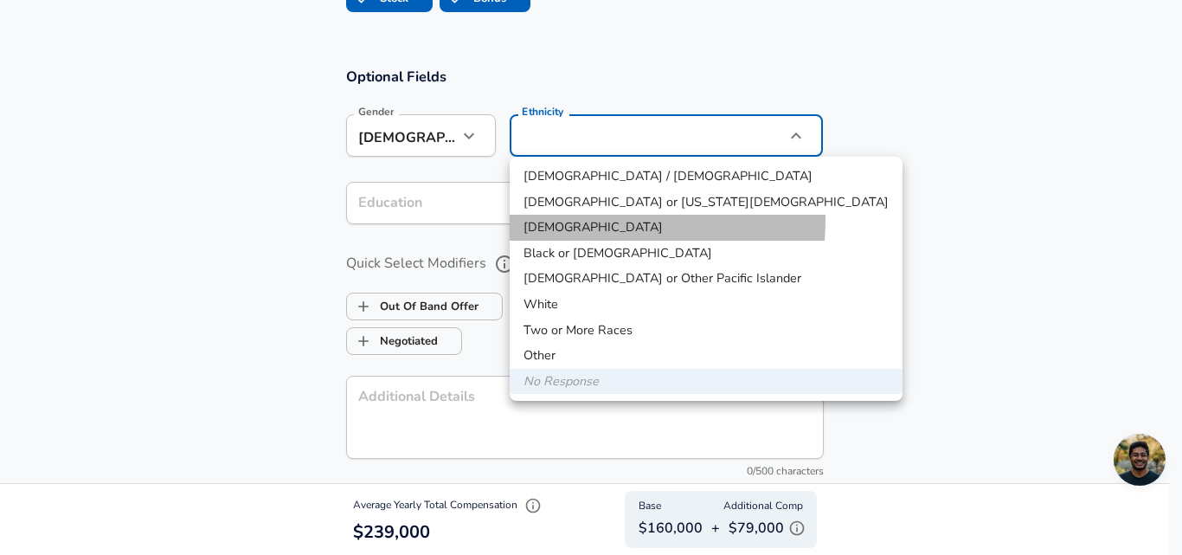
click at [560, 220] on li "[DEMOGRAPHIC_DATA]" at bounding box center [706, 228] width 393 height 26
type input "[DEMOGRAPHIC_DATA]"
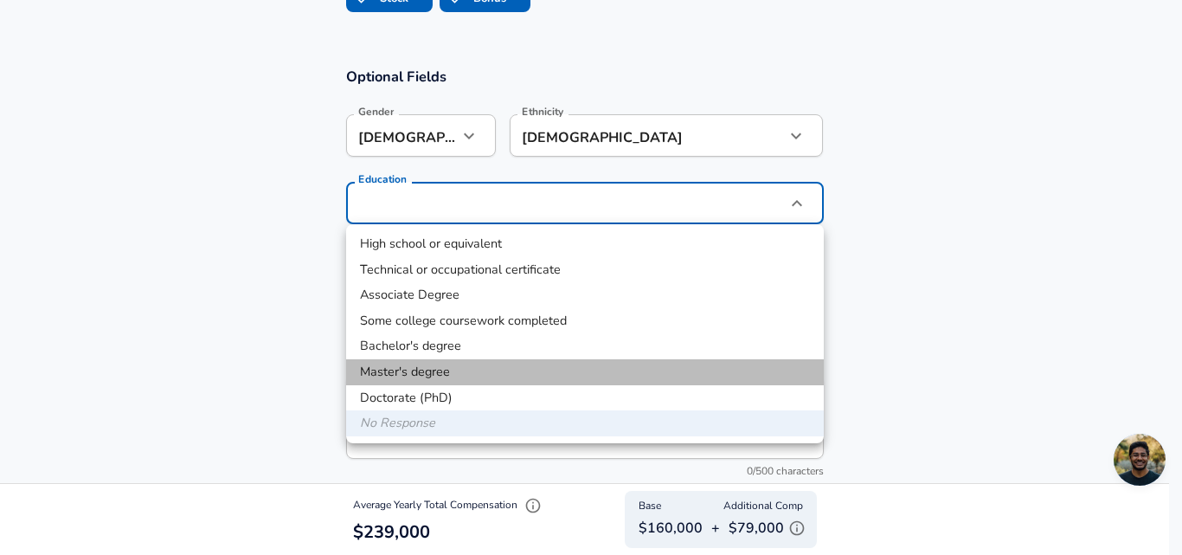
click at [440, 366] on li "Master's degree" at bounding box center [585, 372] width 478 height 26
type input "Masters degree"
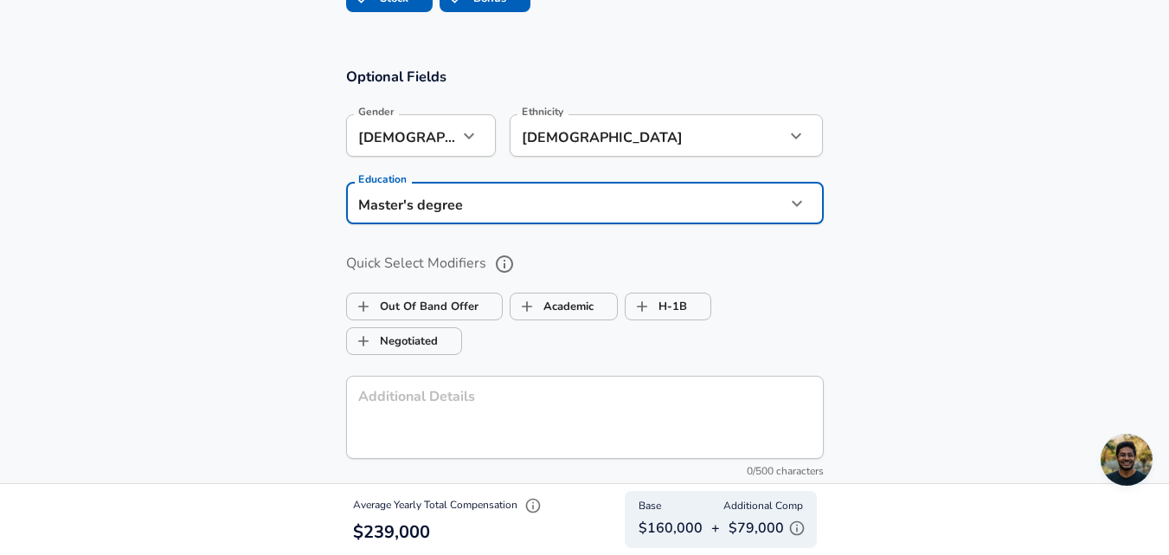
click at [415, 397] on div "Additional Details x Additional Details 0/500 characters" at bounding box center [585, 428] width 478 height 105
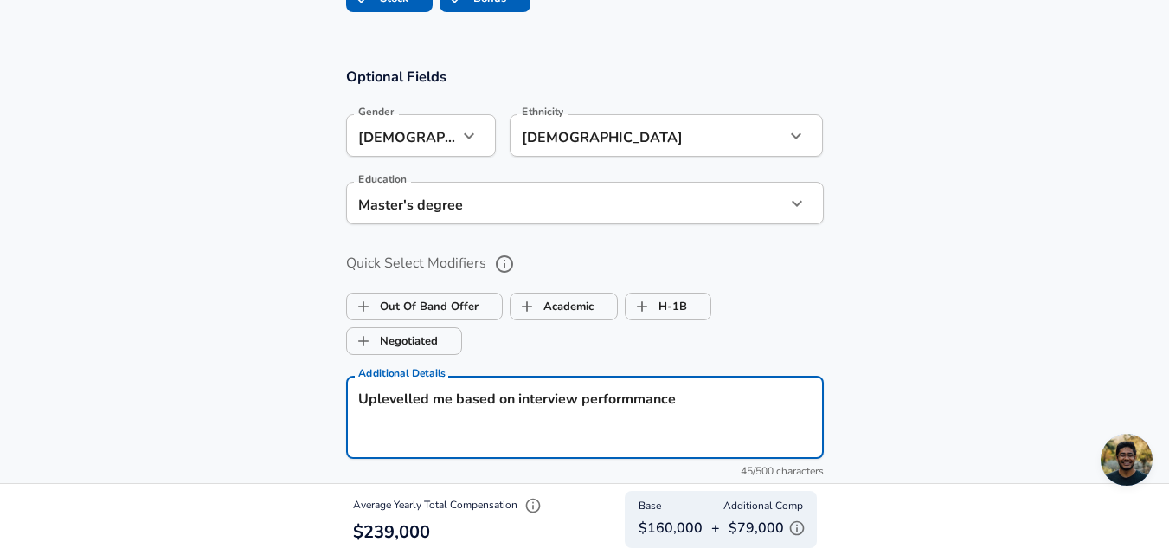
click at [384, 396] on textarea "Uplevelled me based on interview performmance" at bounding box center [584, 417] width 453 height 55
click at [377, 397] on textarea "Uplevelled me based on interview performmance" at bounding box center [584, 417] width 453 height 55
click at [639, 401] on textarea "Up-levelled me based on interview performmance" at bounding box center [584, 417] width 453 height 55
type textarea "Up-levelled me based on interview performance"
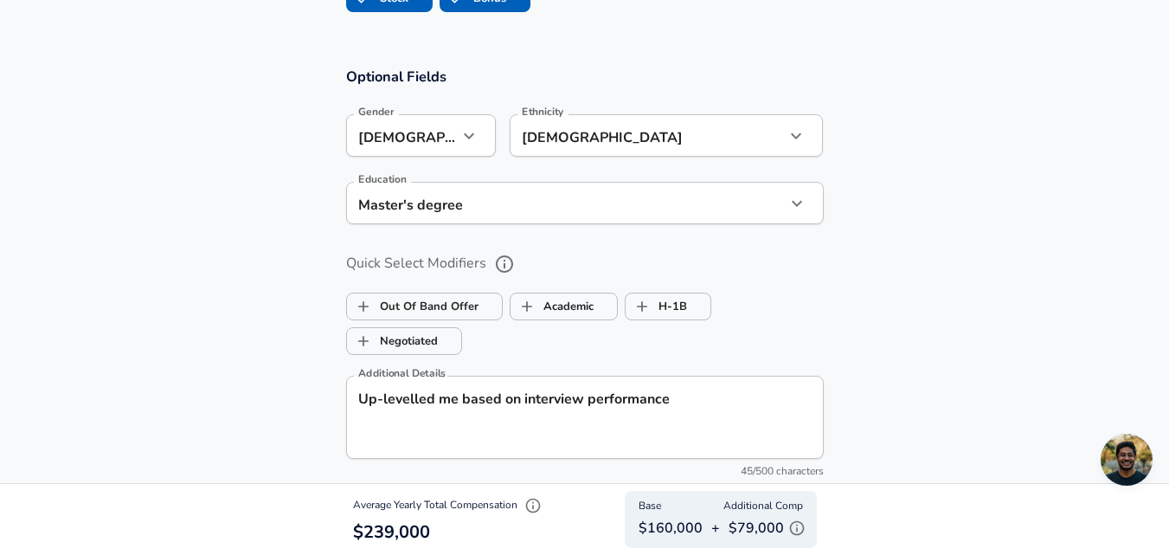
click at [844, 378] on div "Optional Fields Gender [DEMOGRAPHIC_DATA] [DEMOGRAPHIC_DATA] Gender Ethnicity […" at bounding box center [584, 277] width 519 height 421
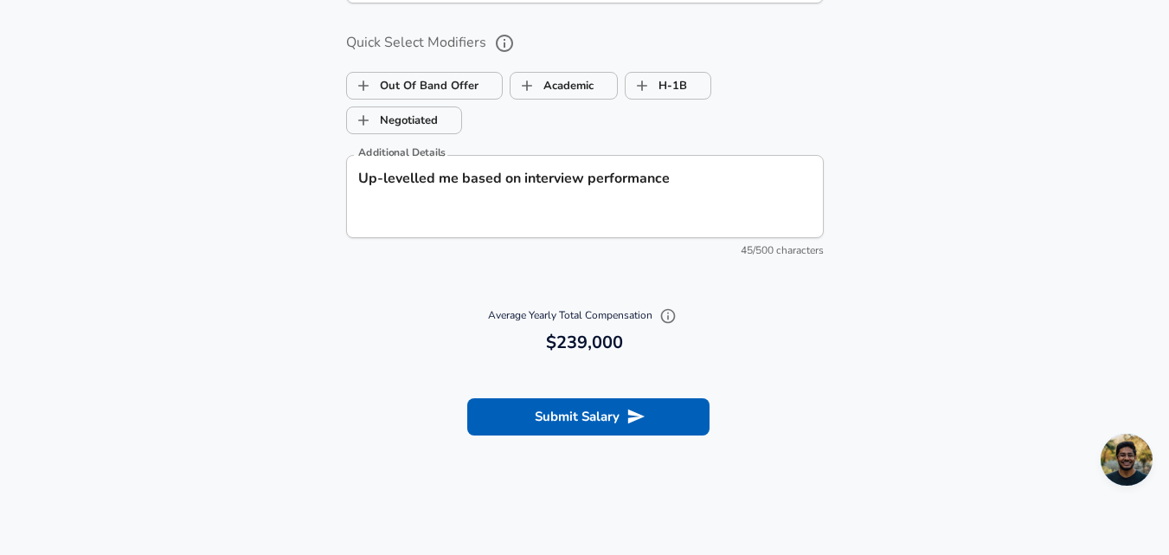
scroll to position [1917, 0]
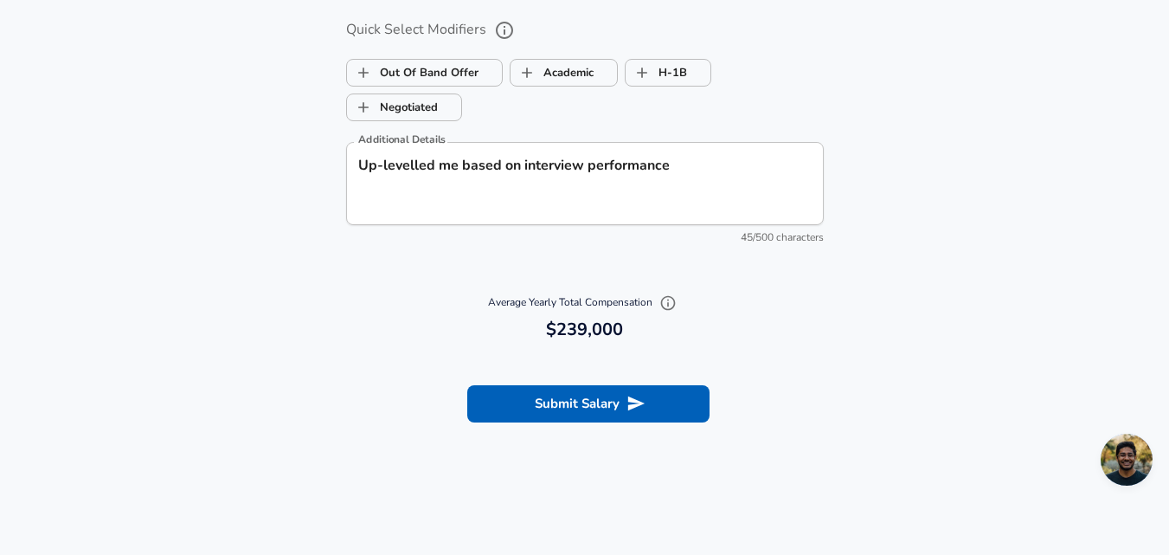
click at [671, 304] on icon "button" at bounding box center [667, 302] width 17 height 17
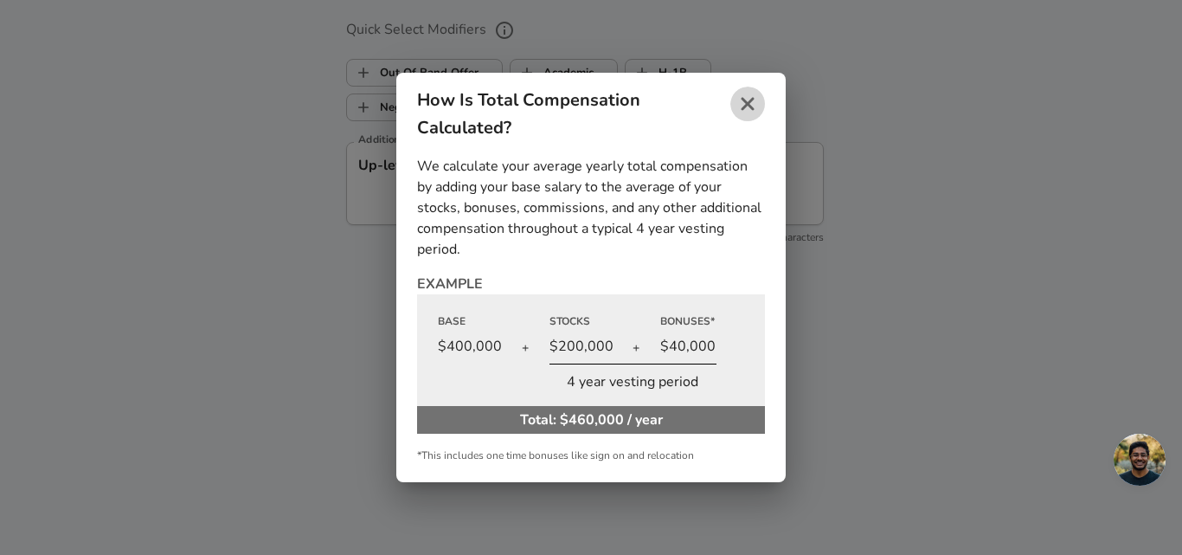
click at [754, 107] on icon "close" at bounding box center [747, 103] width 21 height 21
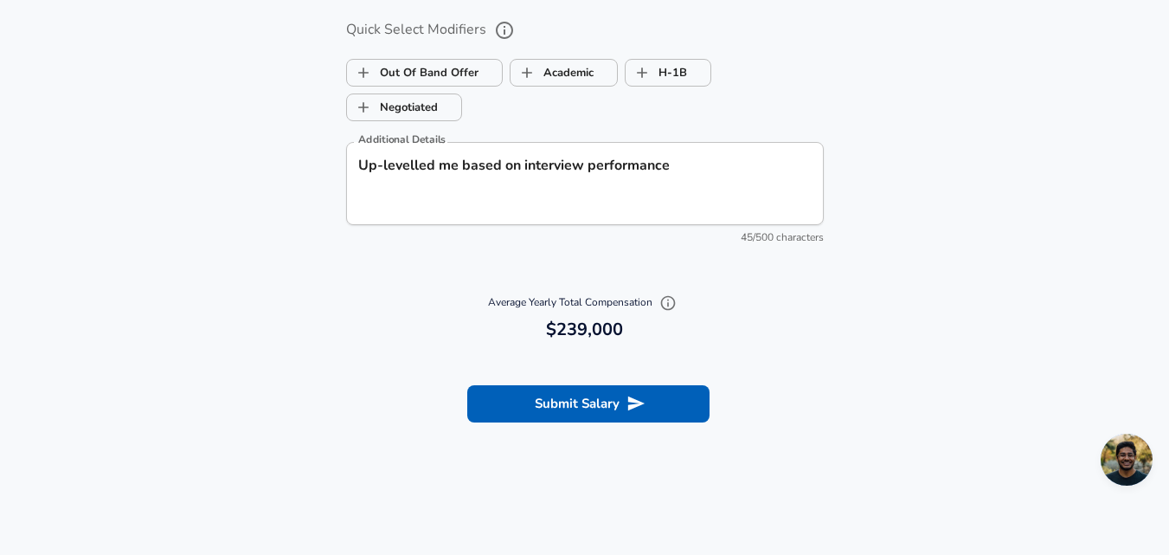
click at [930, 222] on section "Optional Fields Gender [DEMOGRAPHIC_DATA] [DEMOGRAPHIC_DATA] Gender Ethnicity […" at bounding box center [584, 47] width 1169 height 468
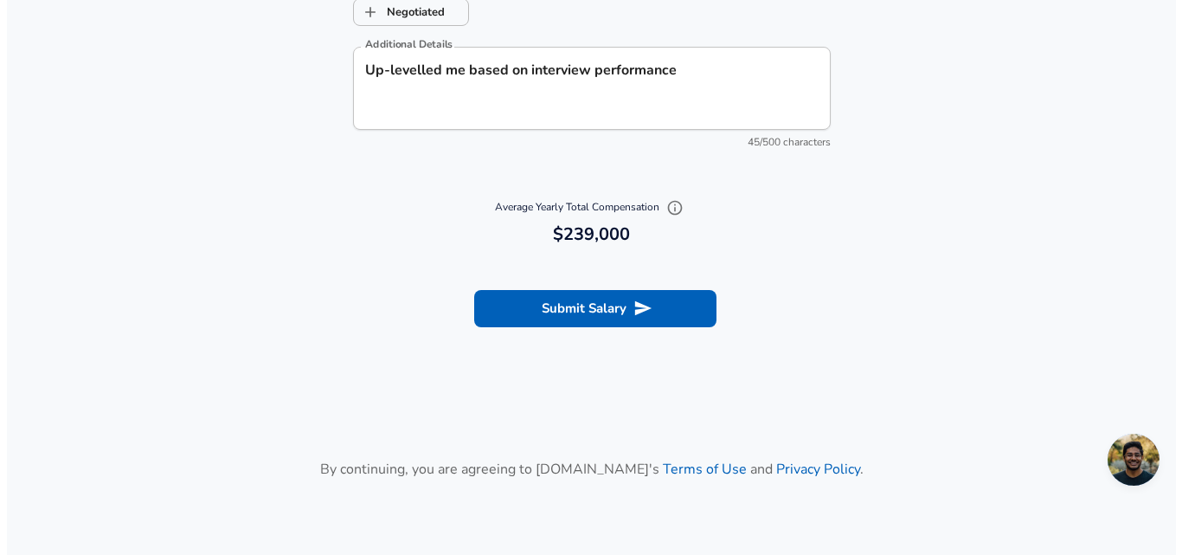
scroll to position [2004, 0]
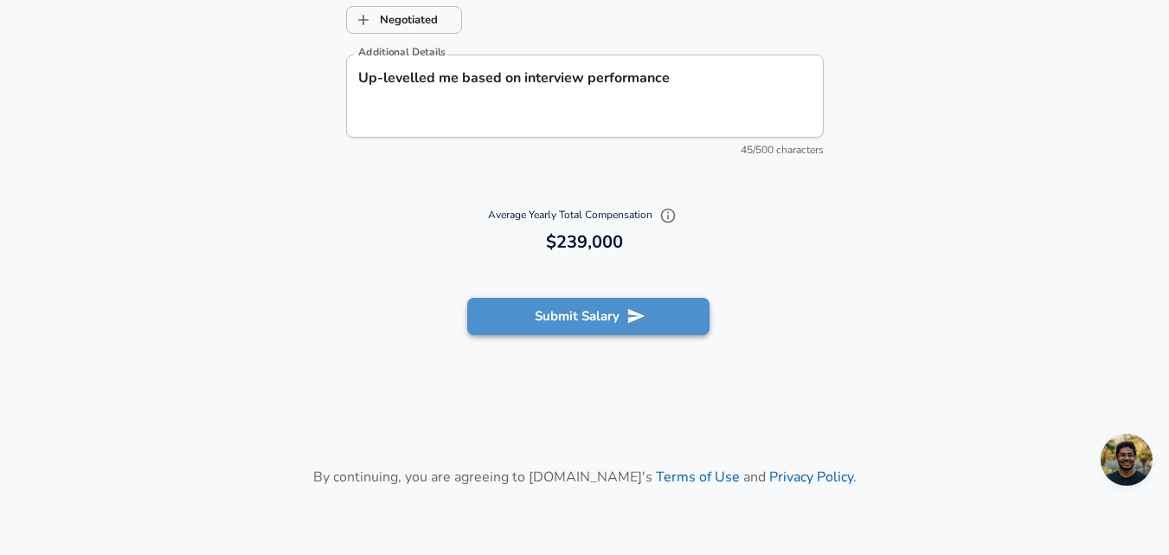
click at [668, 319] on button "Submit Salary" at bounding box center [588, 316] width 242 height 36
